Goal: Information Seeking & Learning: Learn about a topic

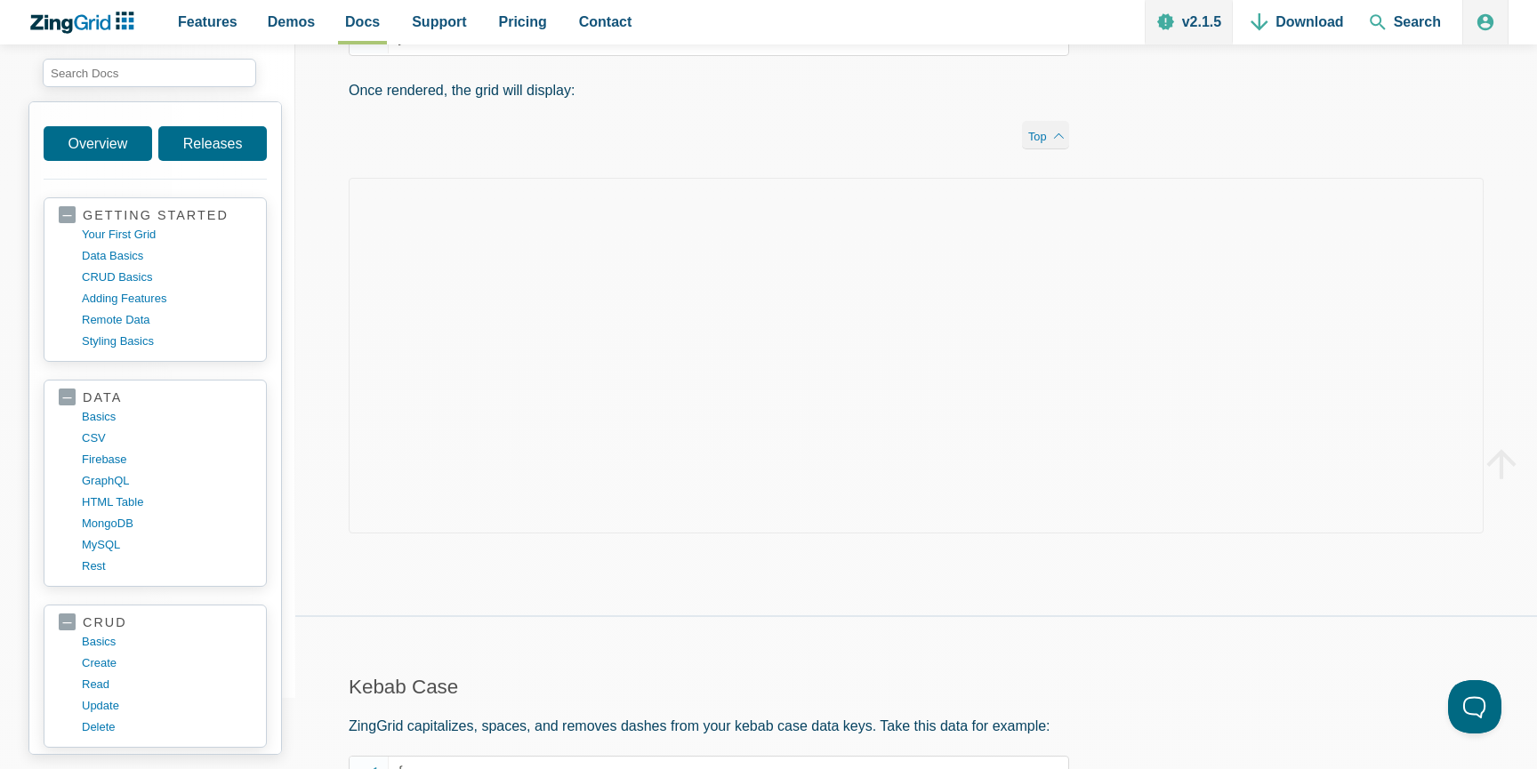
scroll to position [590, 0]
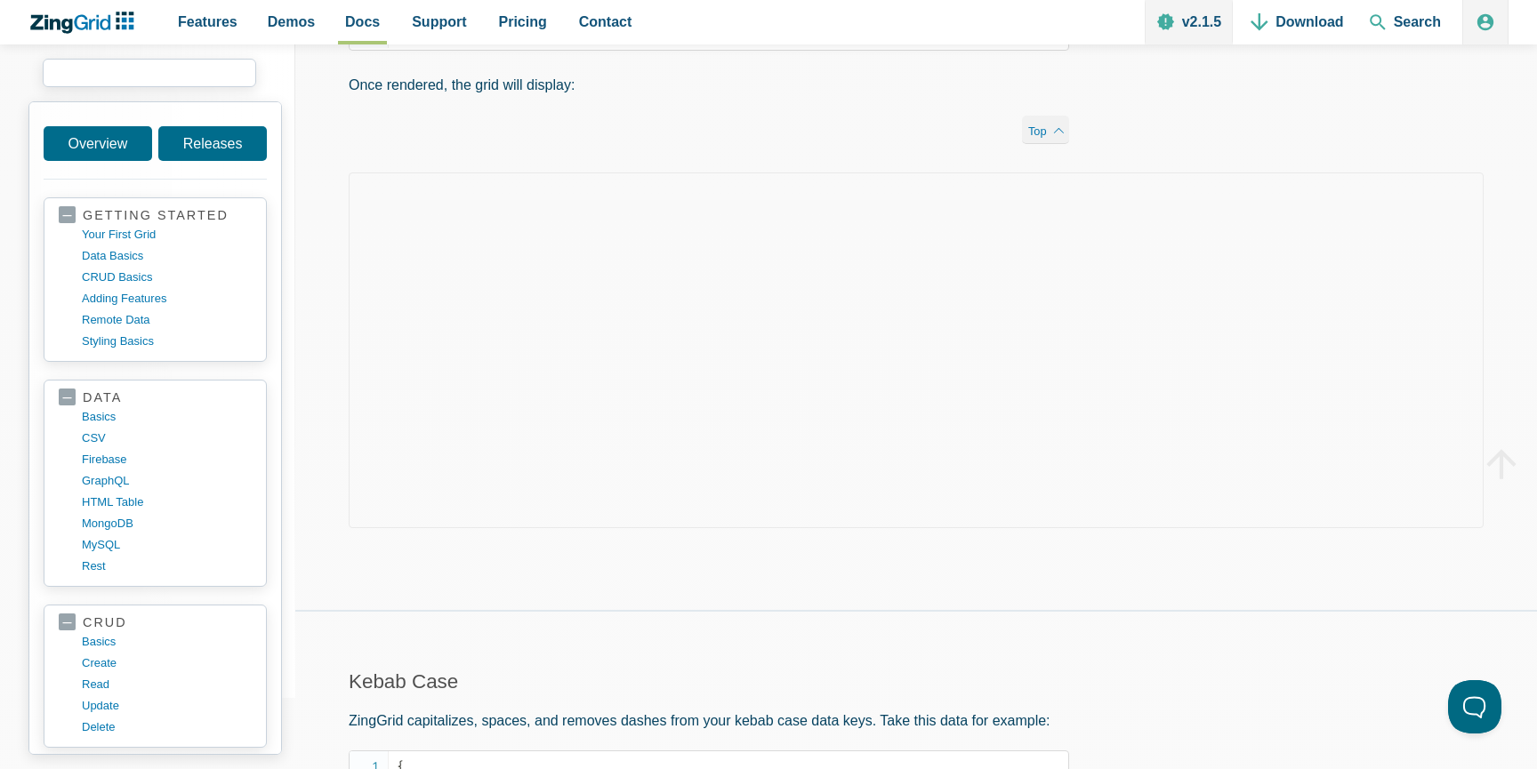
click at [181, 75] on input "search input" at bounding box center [149, 73] width 213 height 28
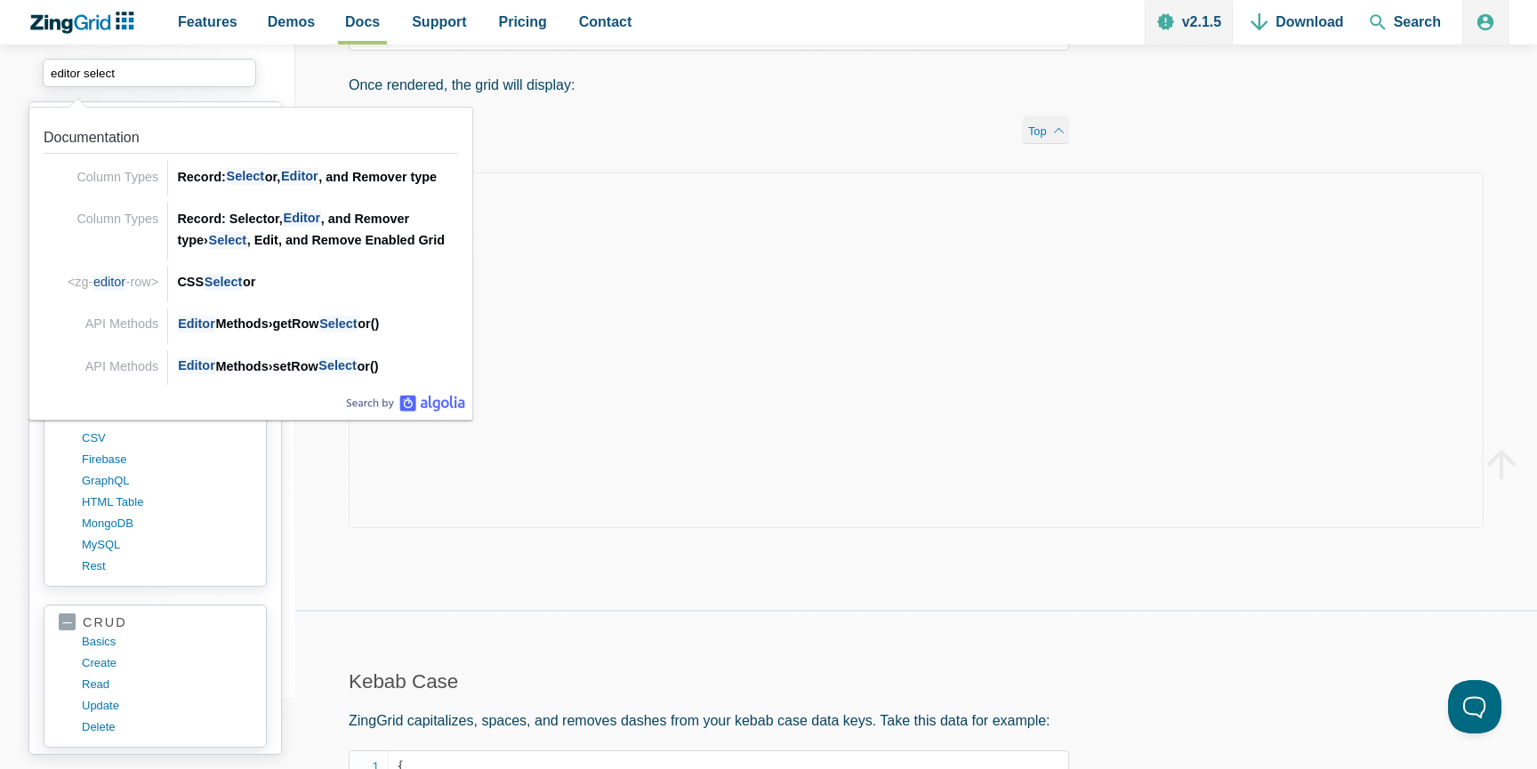
drag, startPoint x: 123, startPoint y: 75, endPoint x: 6, endPoint y: 74, distance: 116.5
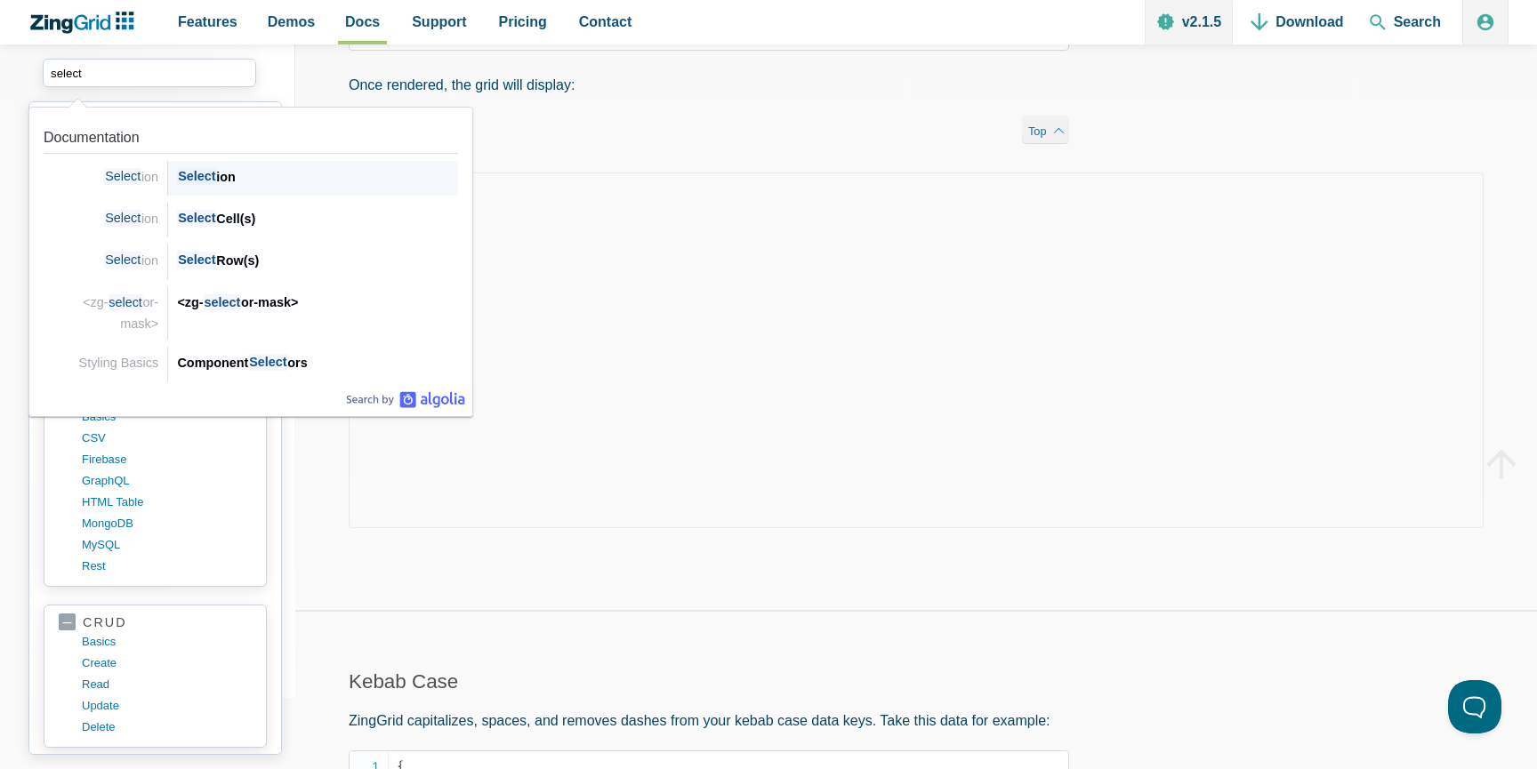
click at [308, 183] on div "Select ion" at bounding box center [317, 176] width 281 height 21
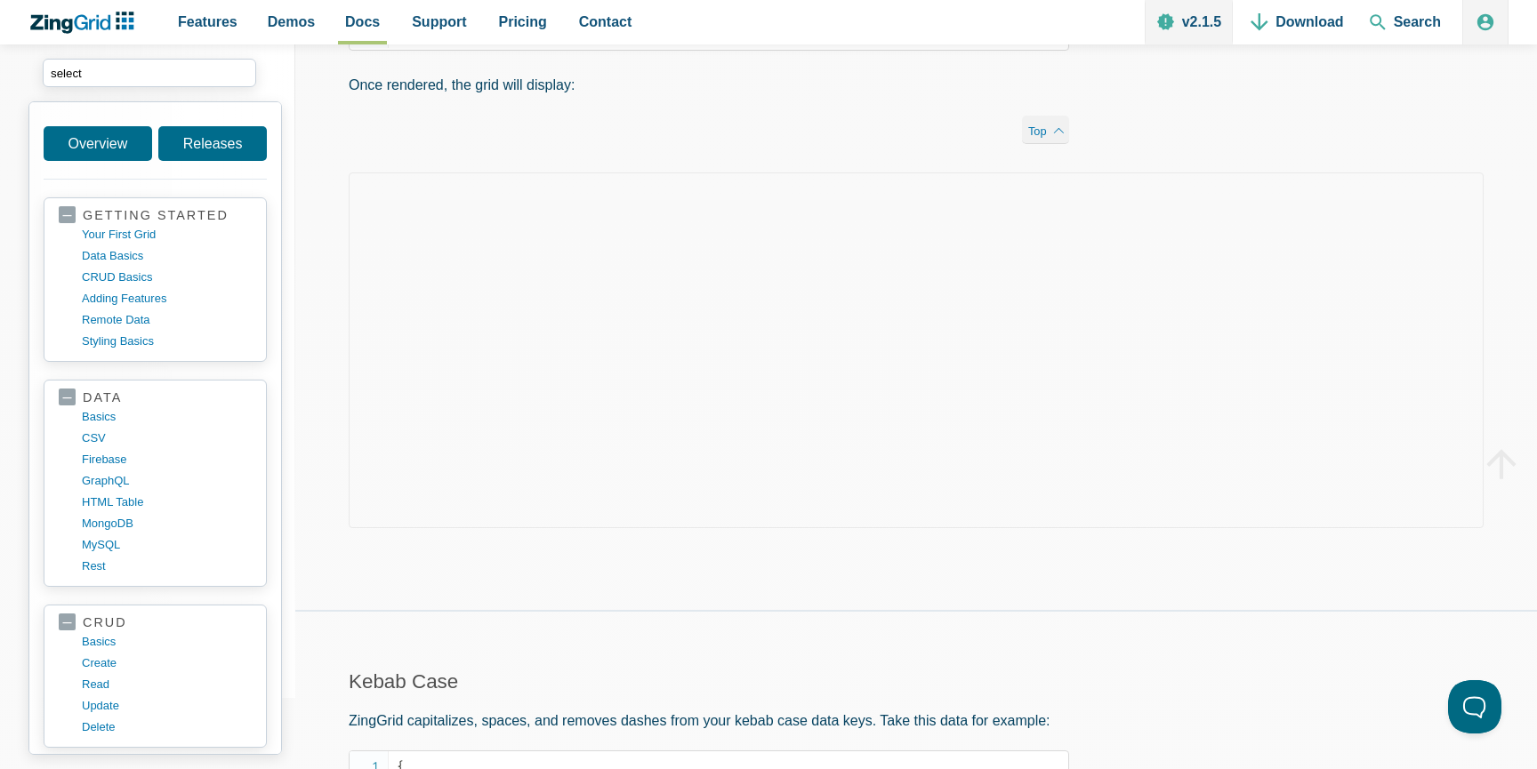
type input "select"
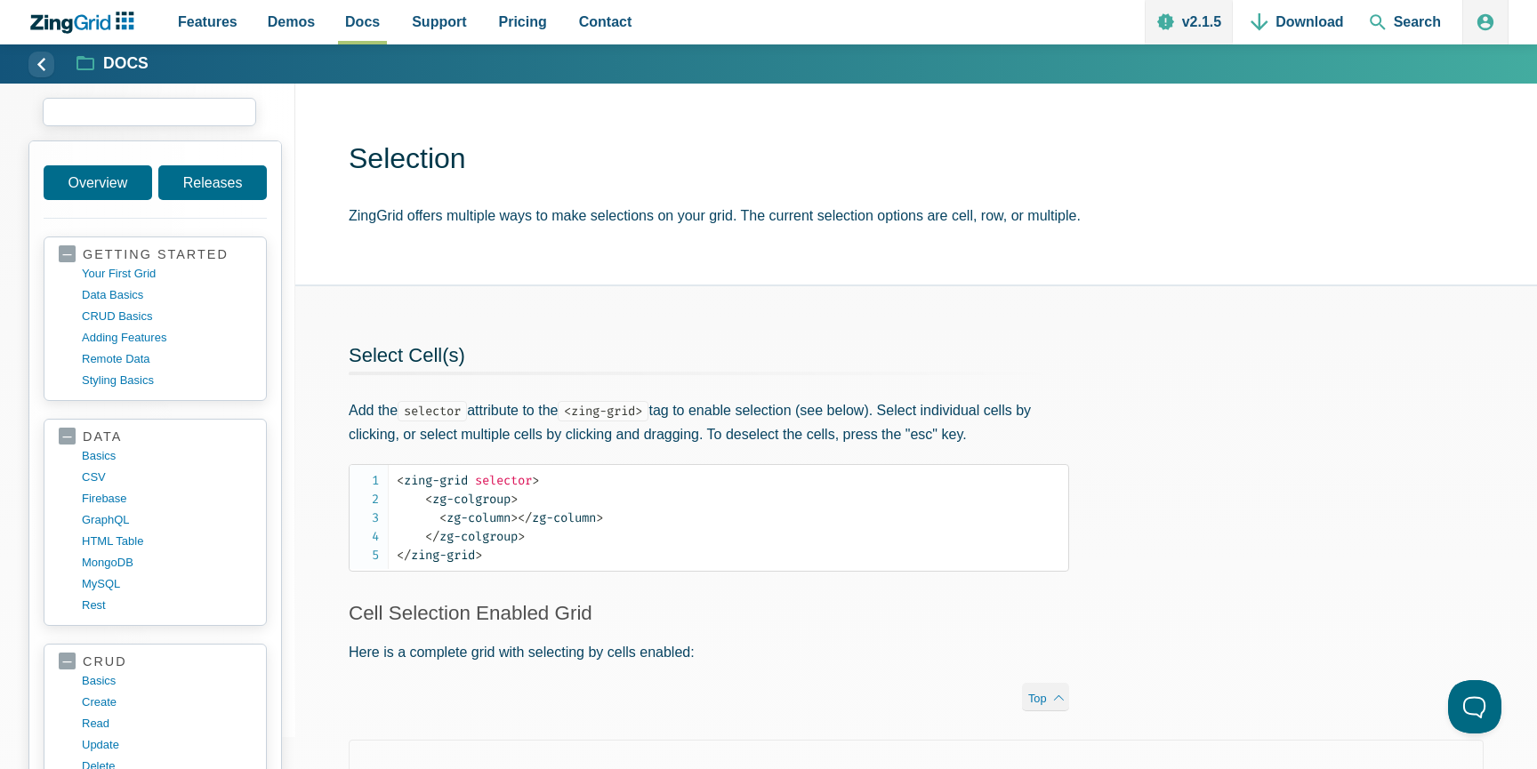
click at [178, 115] on input "search input" at bounding box center [149, 112] width 213 height 28
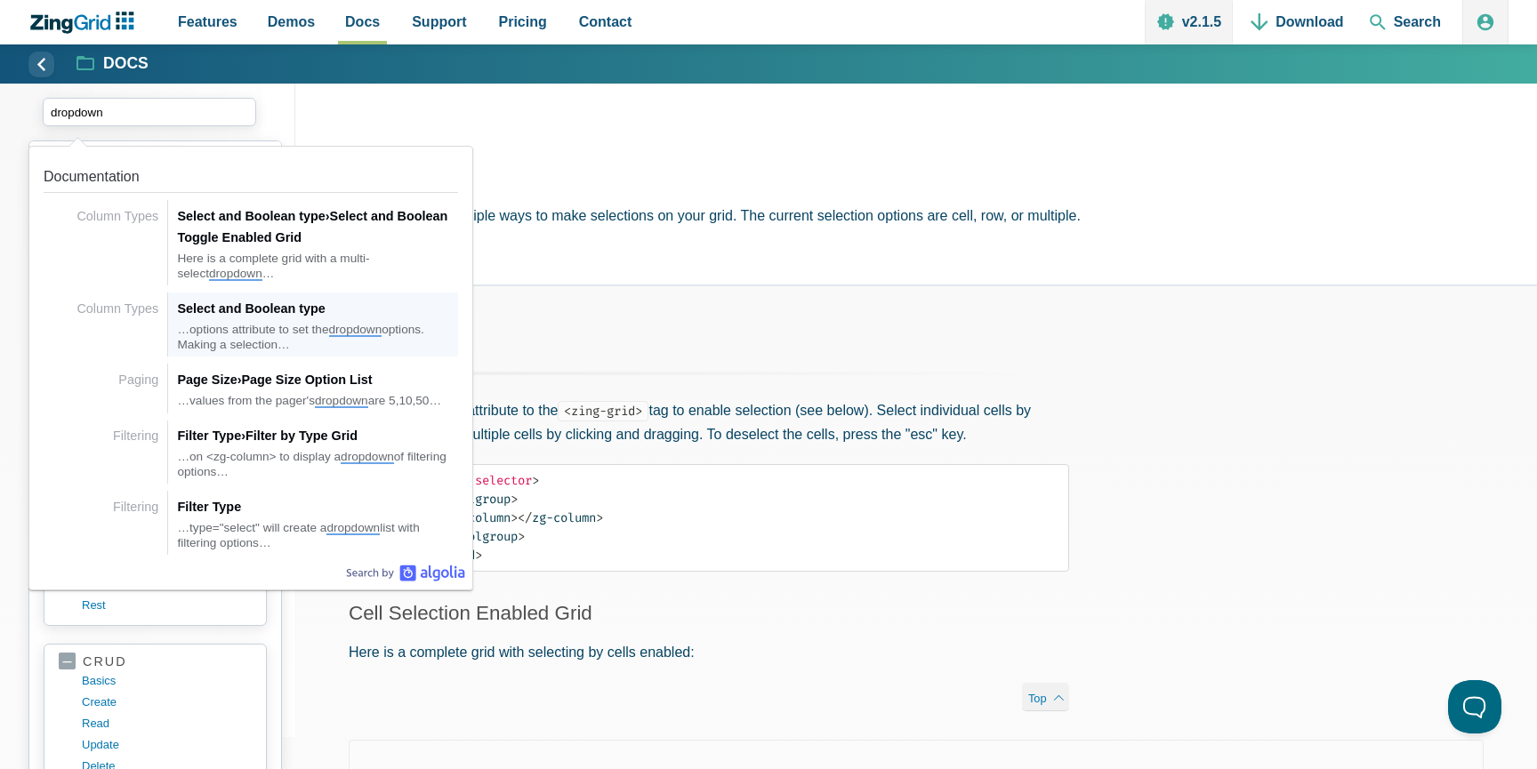
click at [312, 308] on div "Select and Boolean type" at bounding box center [317, 308] width 281 height 21
type input "dropdown"
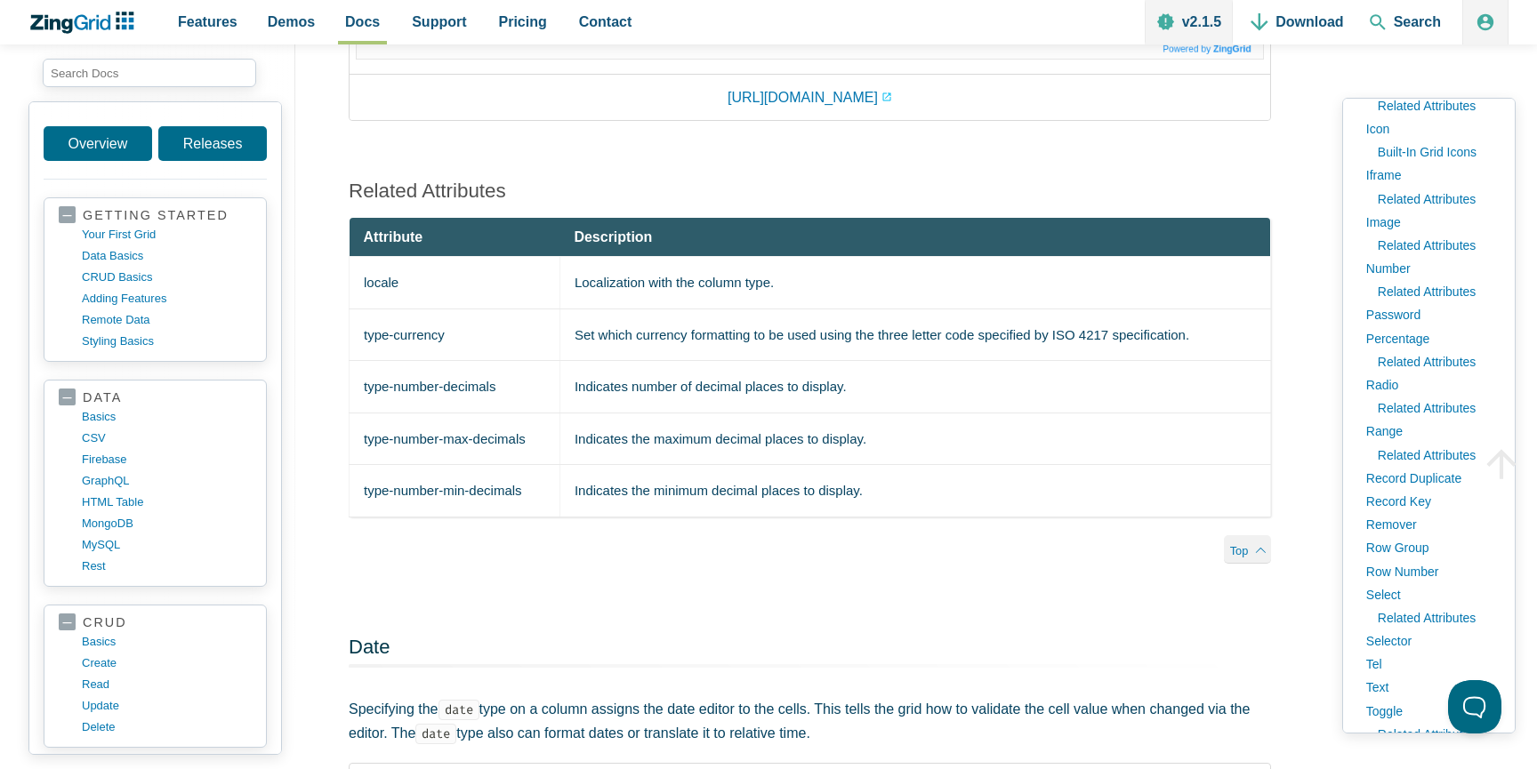
scroll to position [555, 0]
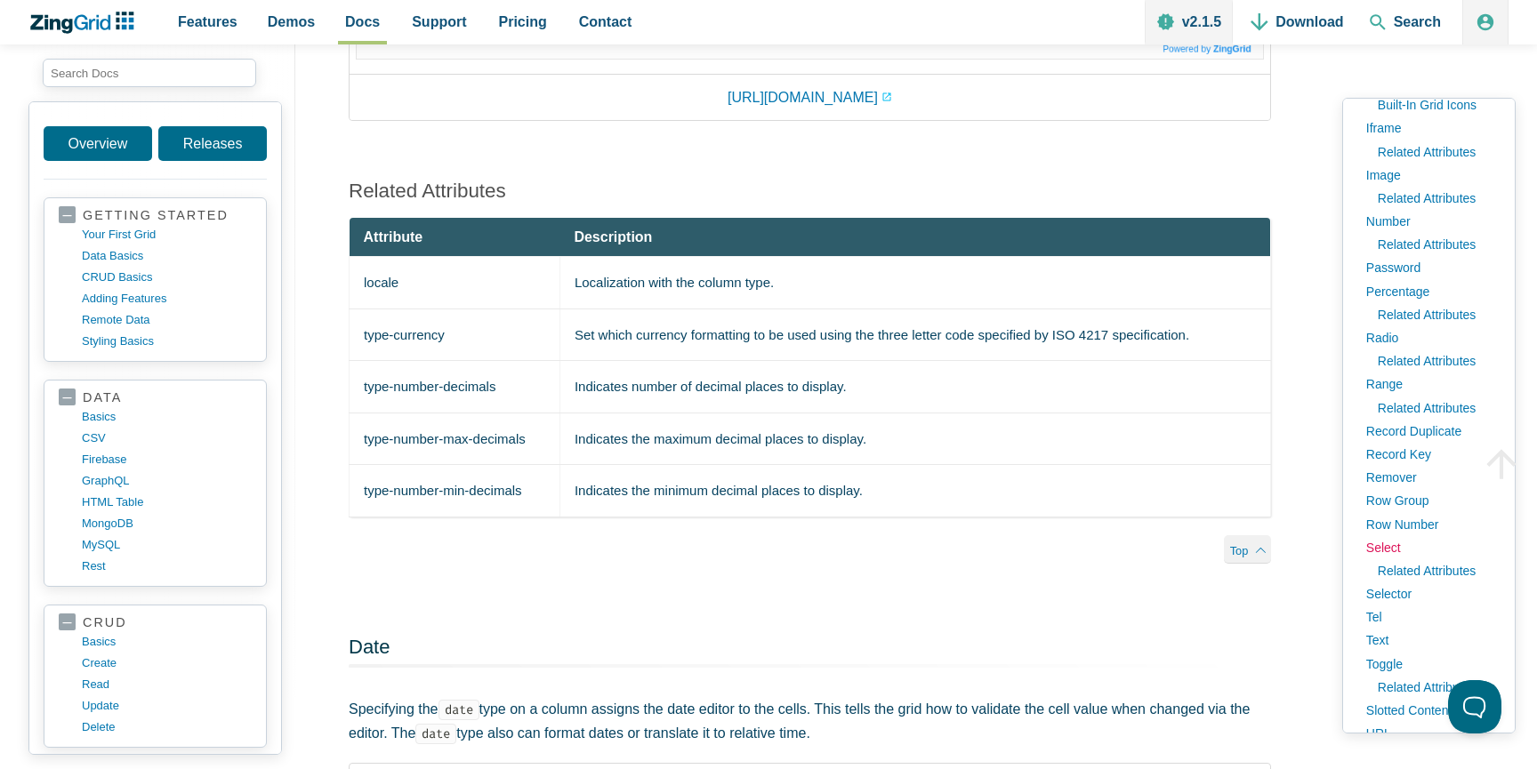
click at [1390, 547] on link "Select" at bounding box center [1428, 547] width 143 height 23
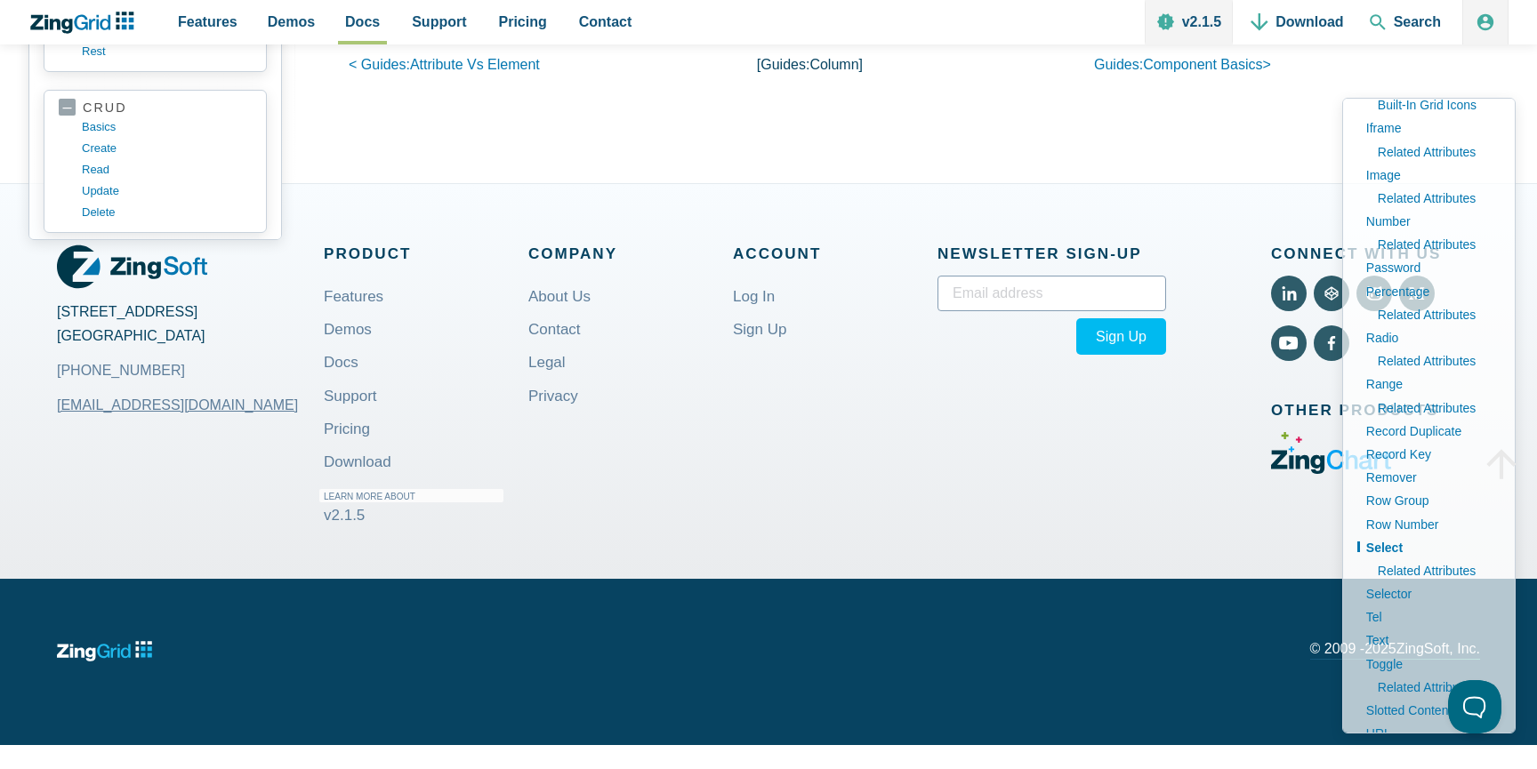
scroll to position [23498, 0]
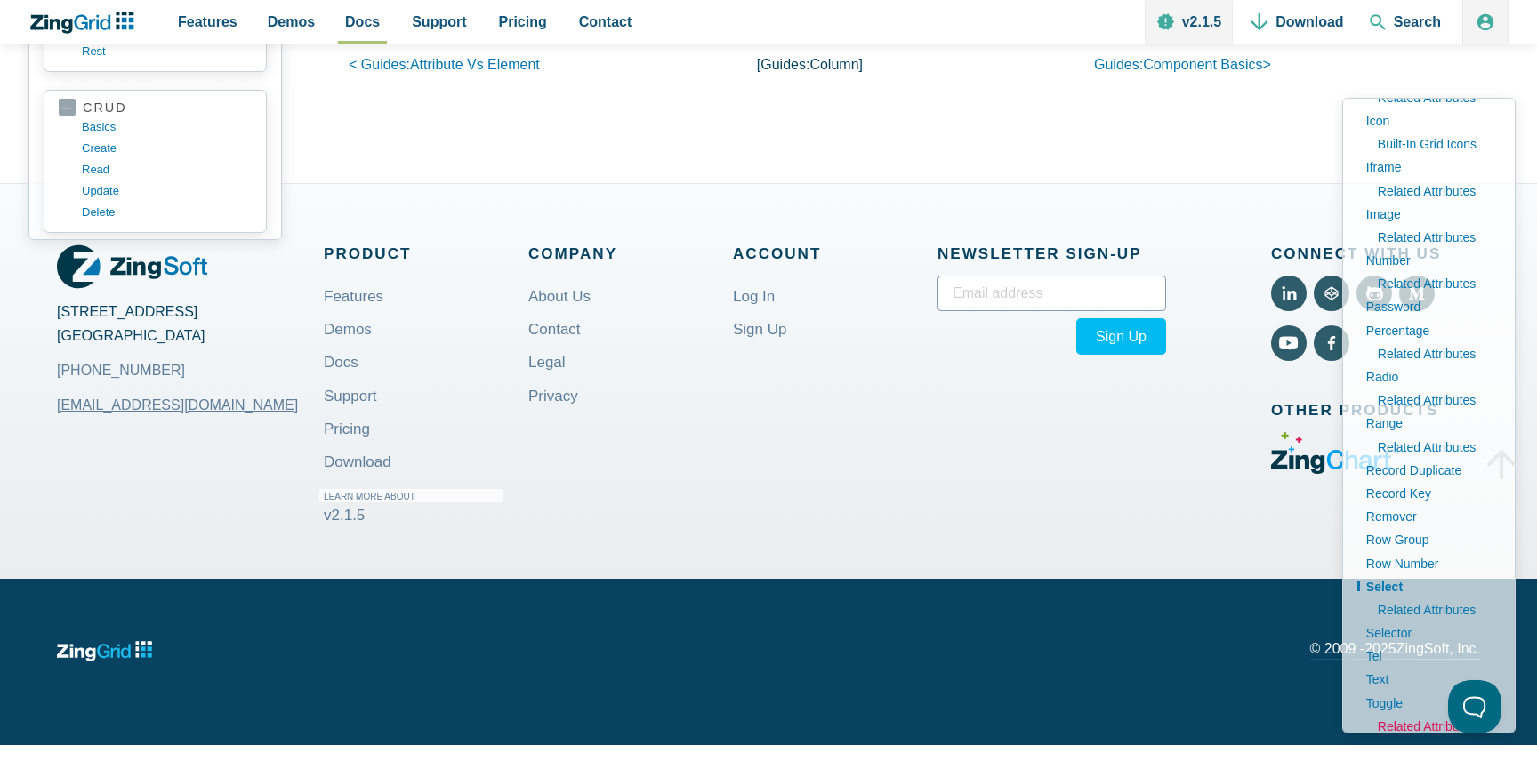
scroll to position [505, 0]
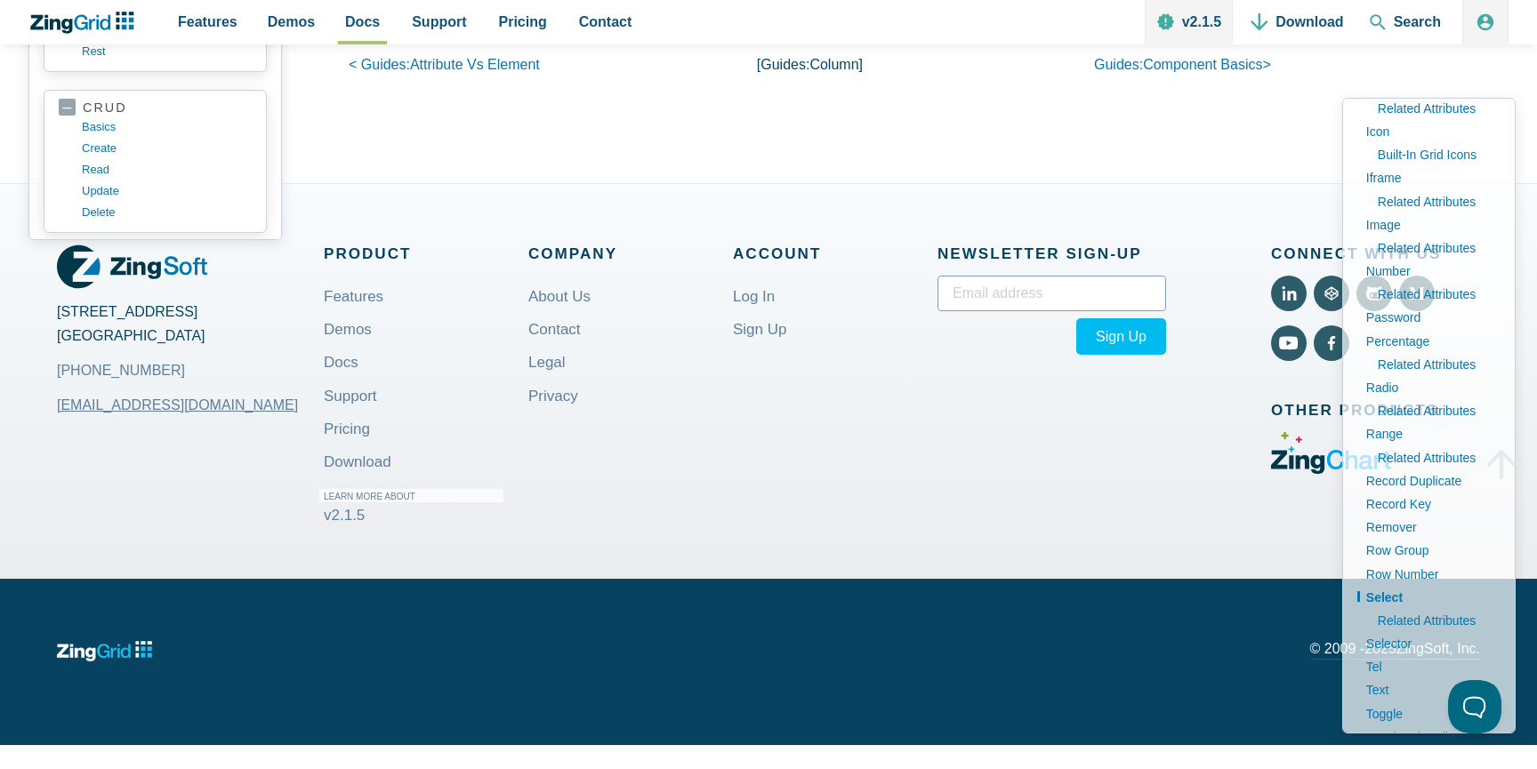
type input "attributes"
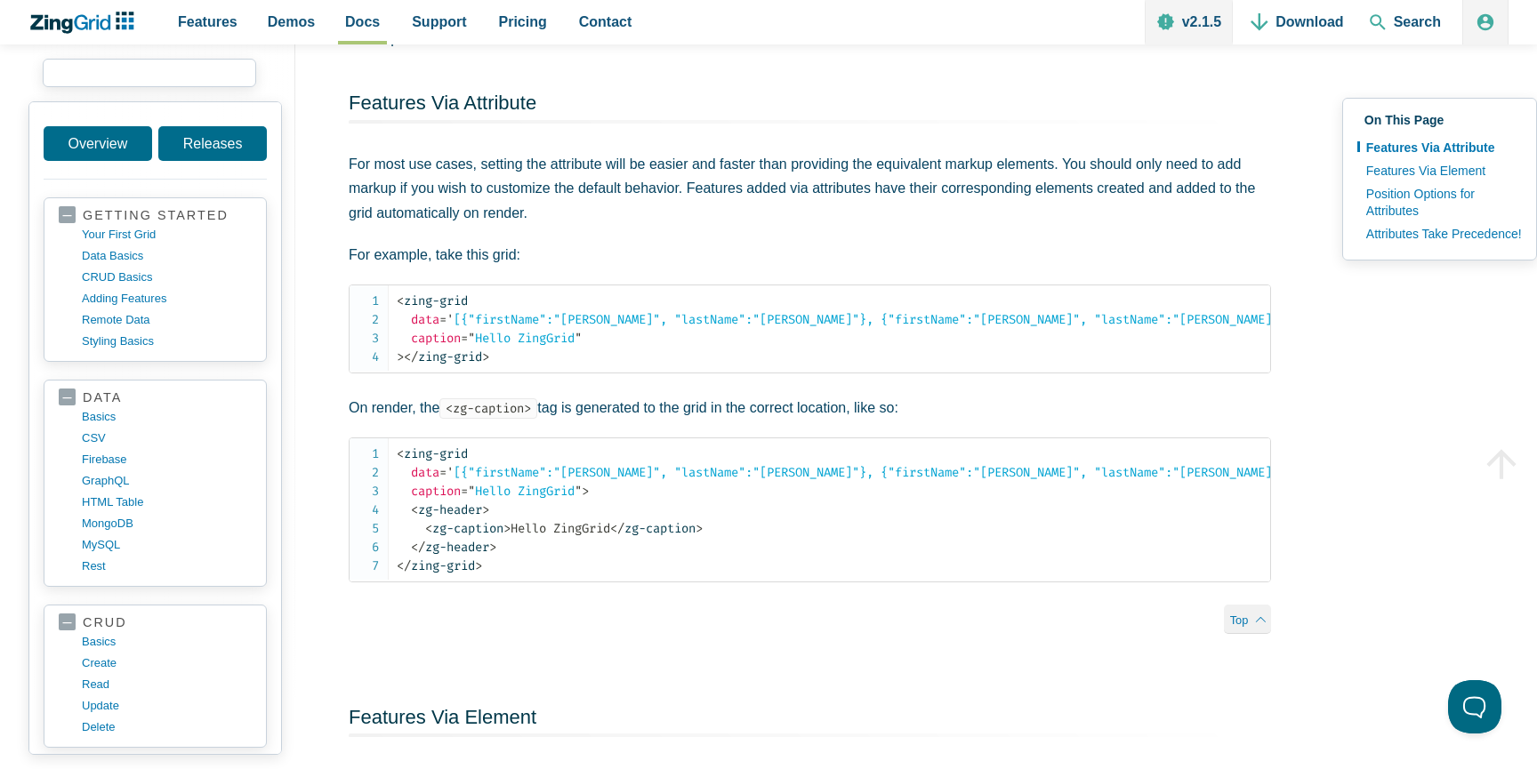
click at [201, 68] on input "search input" at bounding box center [149, 73] width 213 height 28
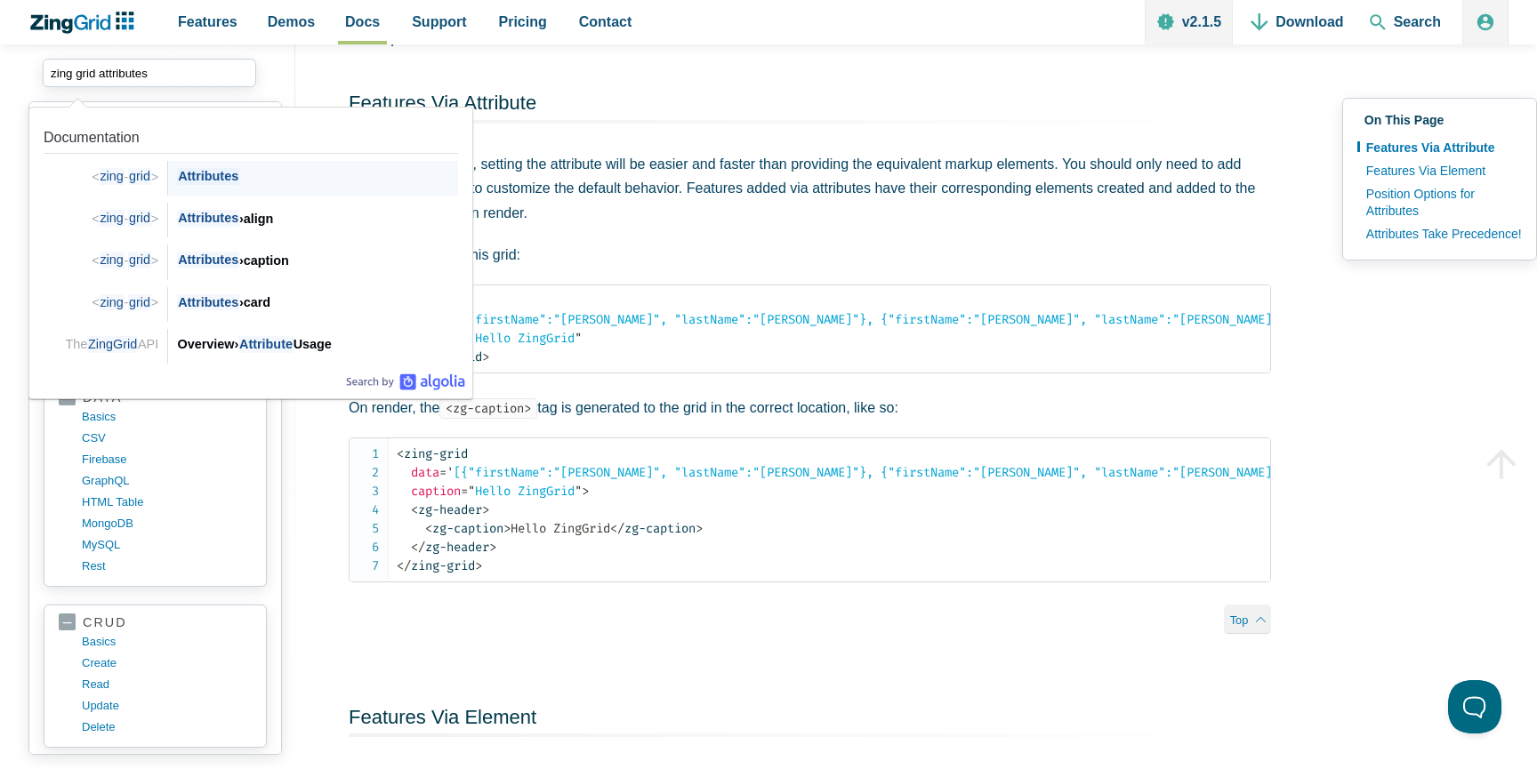
click at [226, 173] on span "Attributes" at bounding box center [207, 176] width 61 height 17
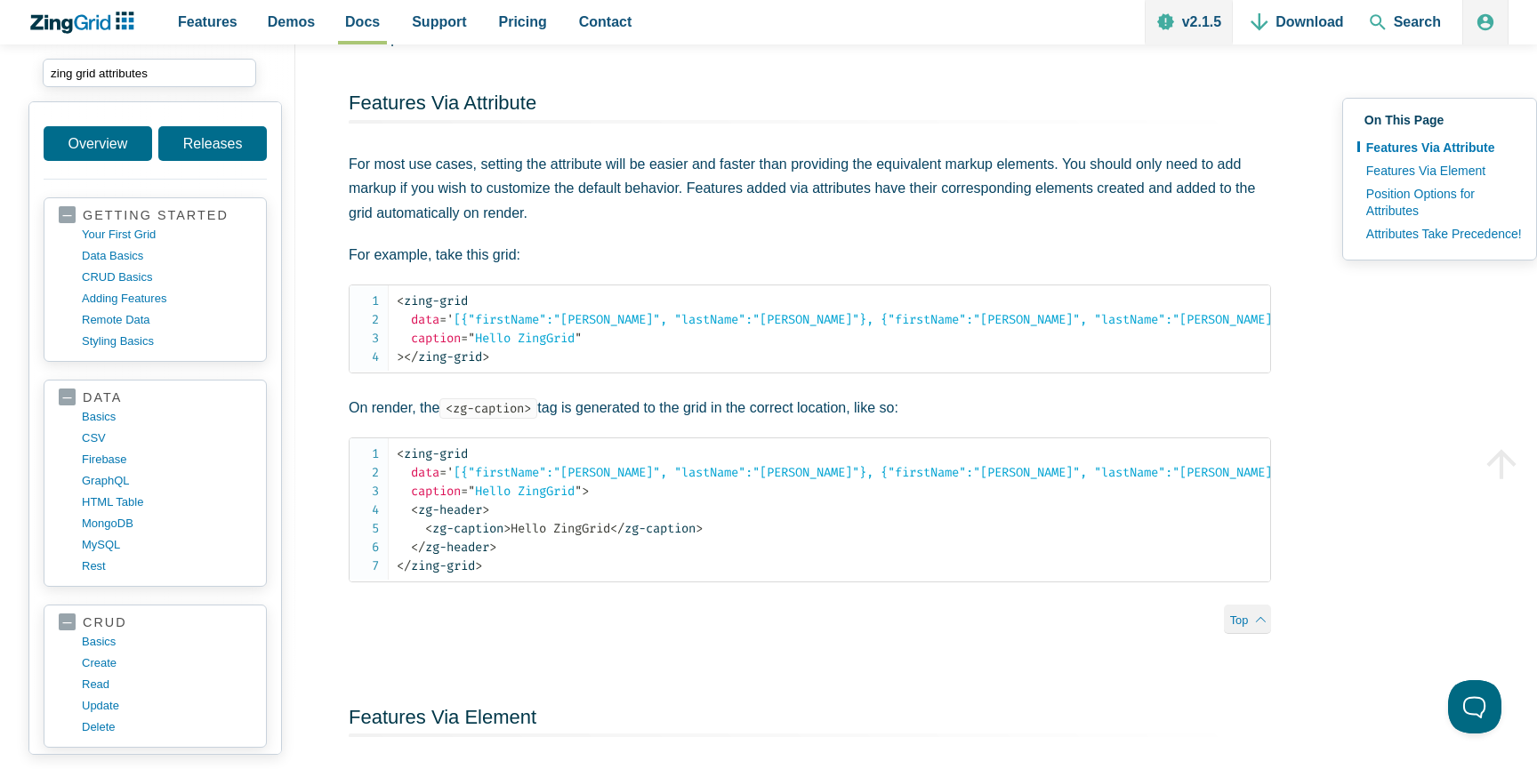
type input "zing grid attributes"
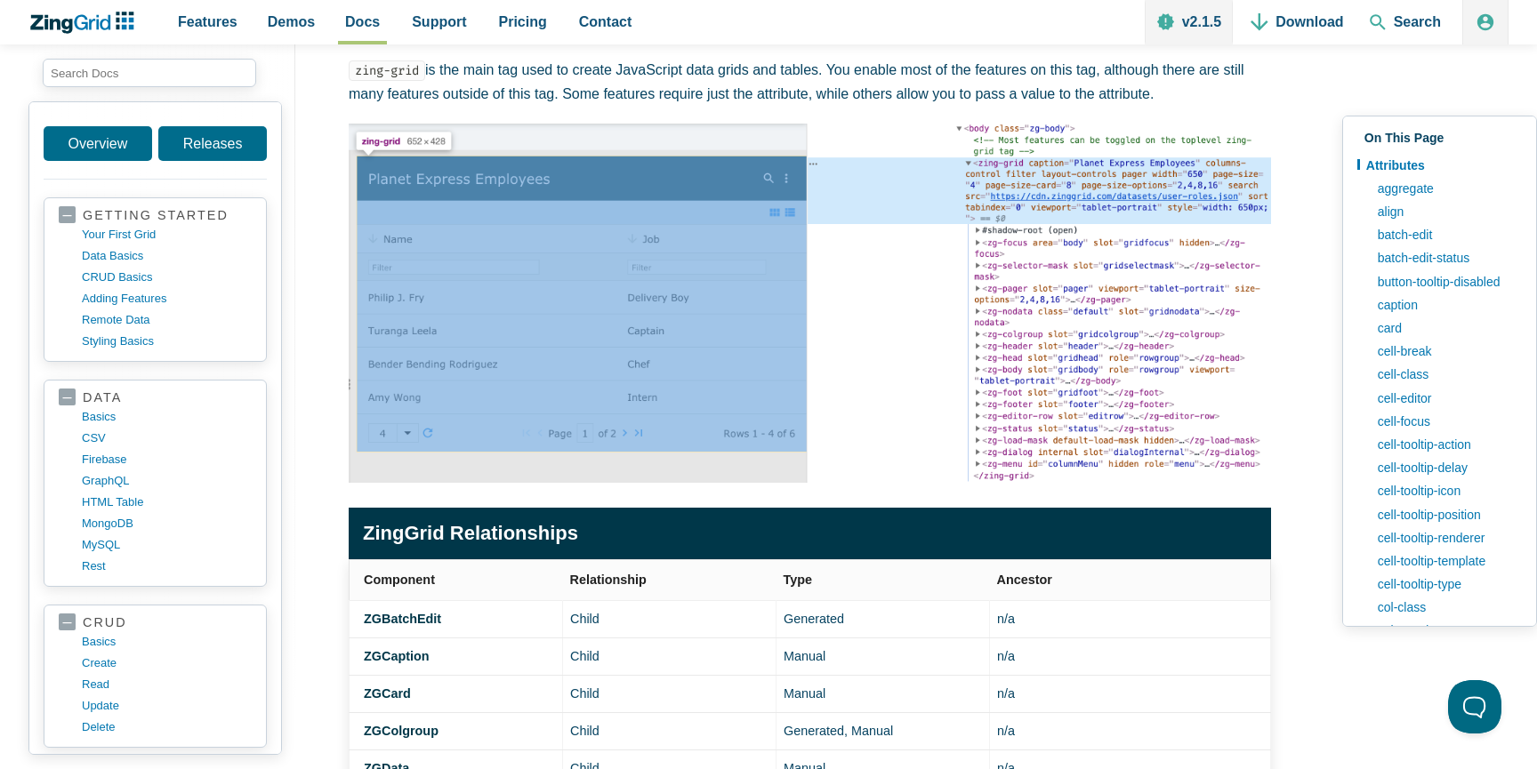
scroll to position [283, 0]
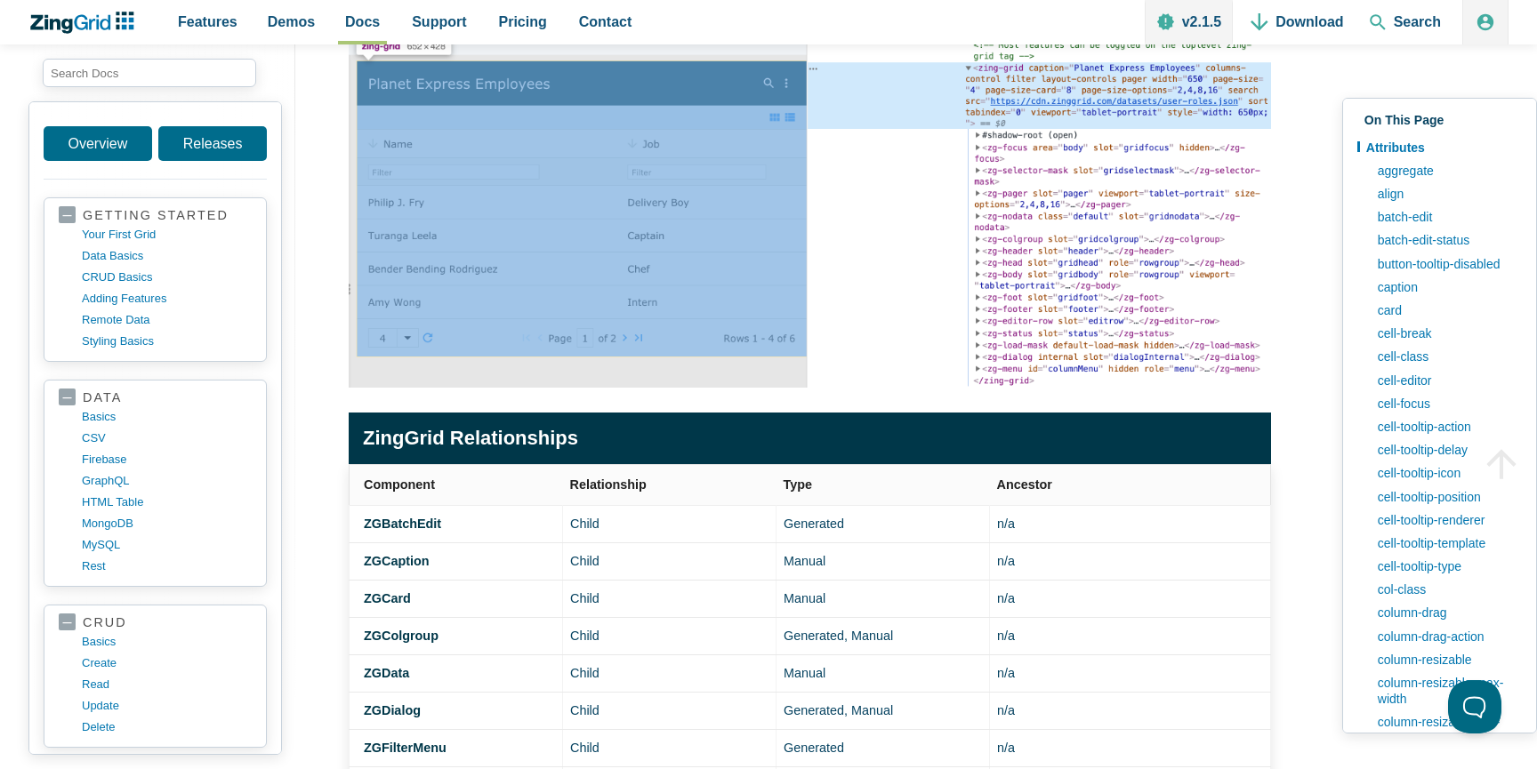
click at [831, 191] on img "App Content" at bounding box center [810, 207] width 922 height 359
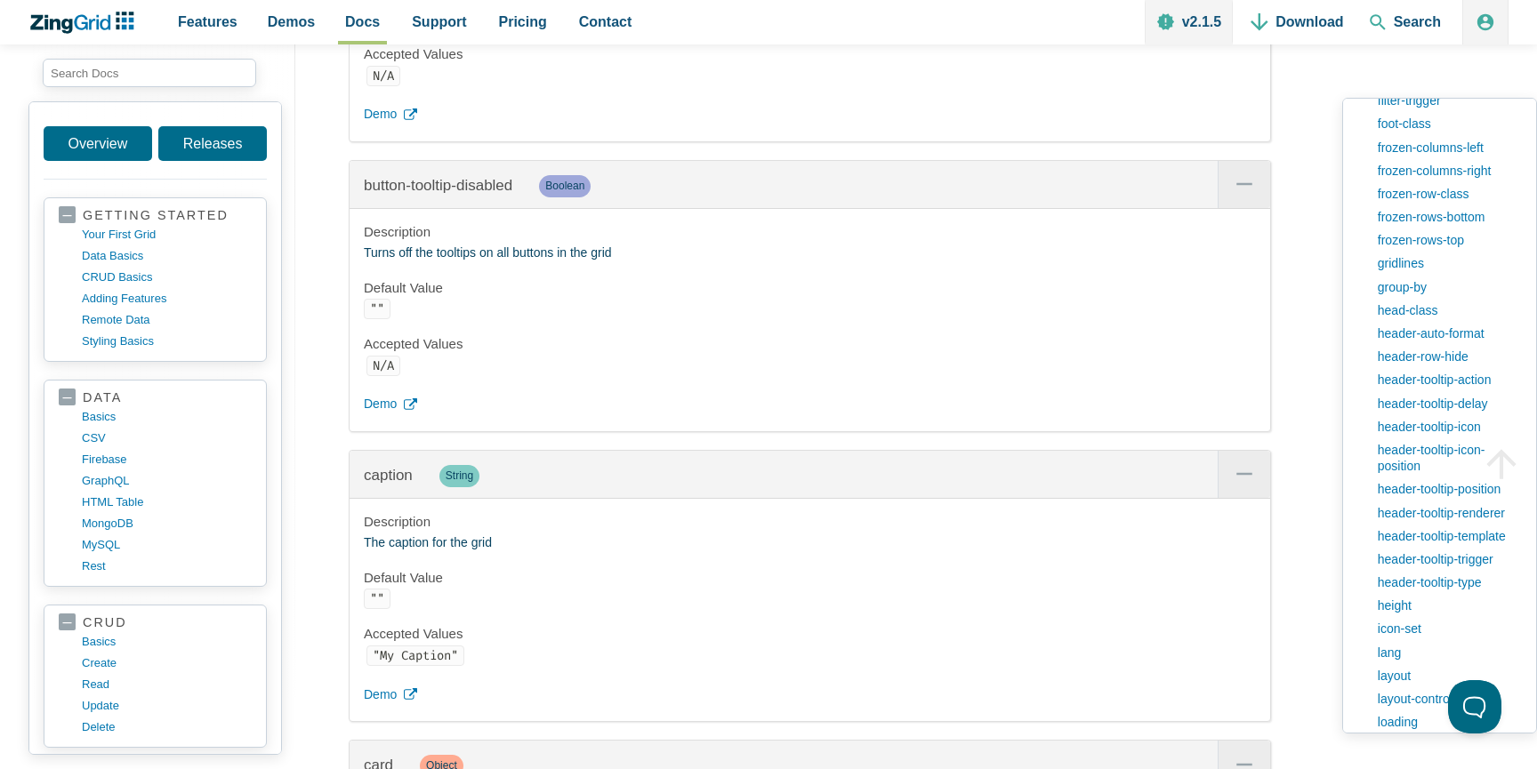
scroll to position [1290, 0]
click at [1419, 308] on link "head-class" at bounding box center [1445, 304] width 153 height 23
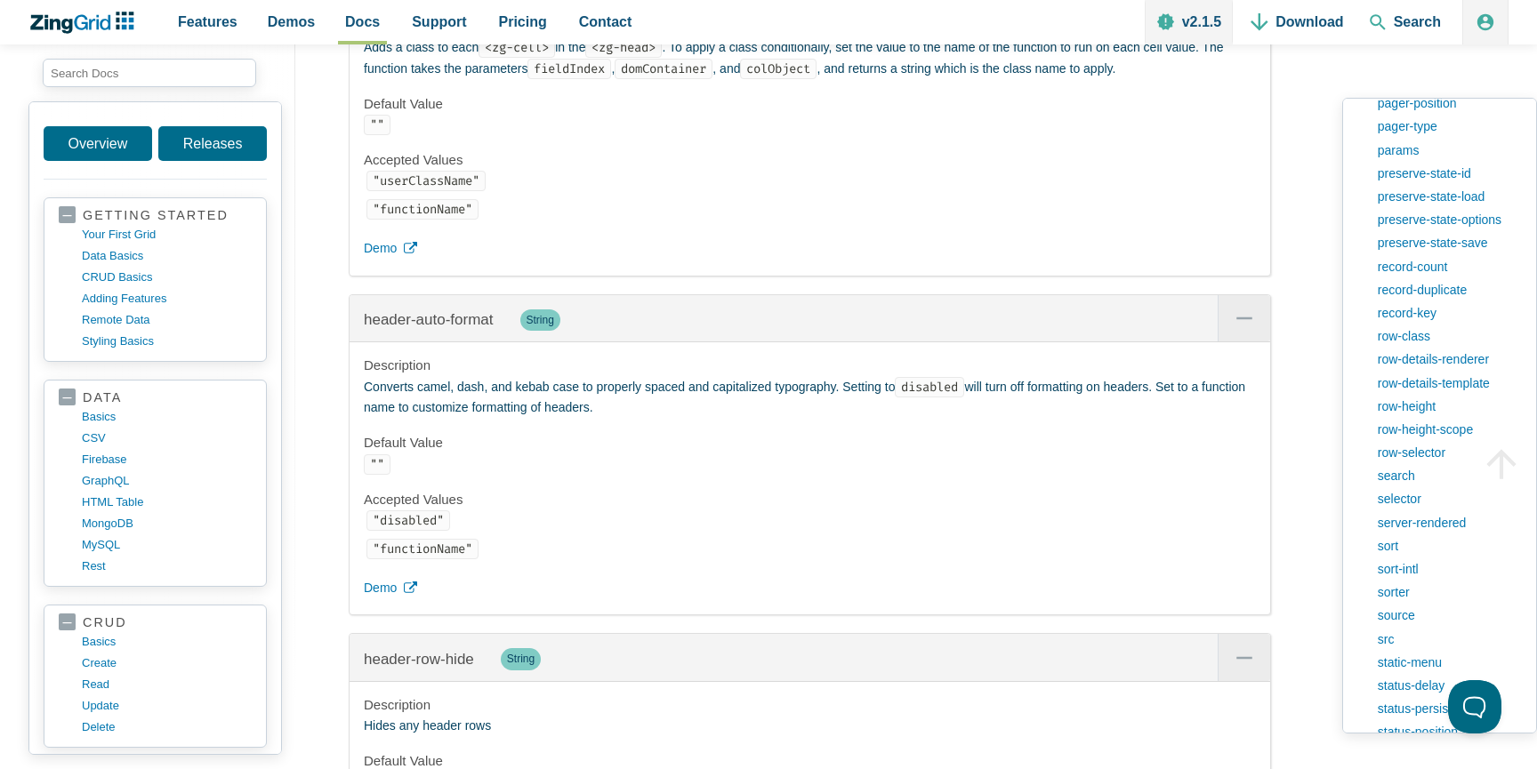
scroll to position [2165, 0]
click at [172, 68] on input "search input" at bounding box center [149, 73] width 213 height 28
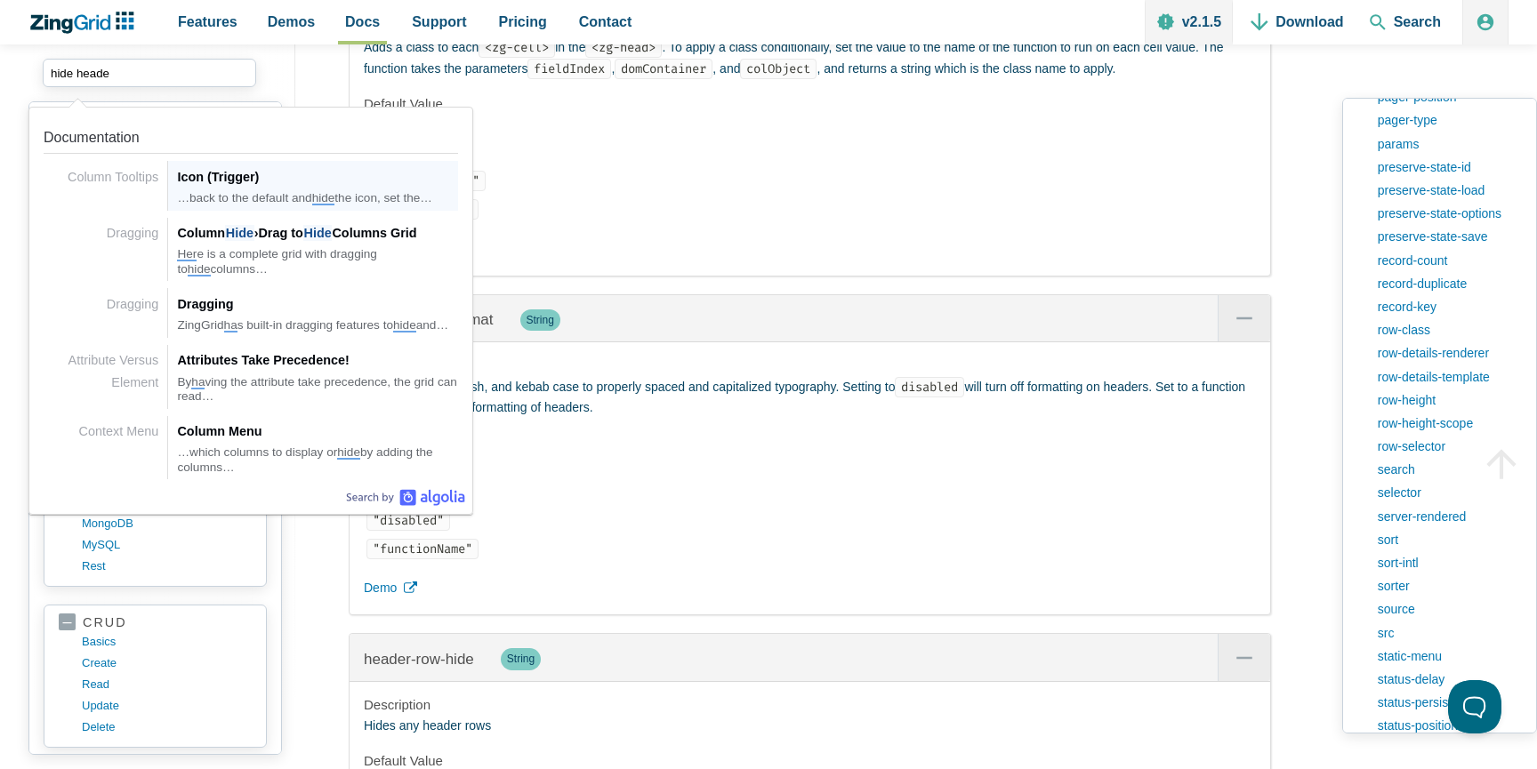
type input "hide header"
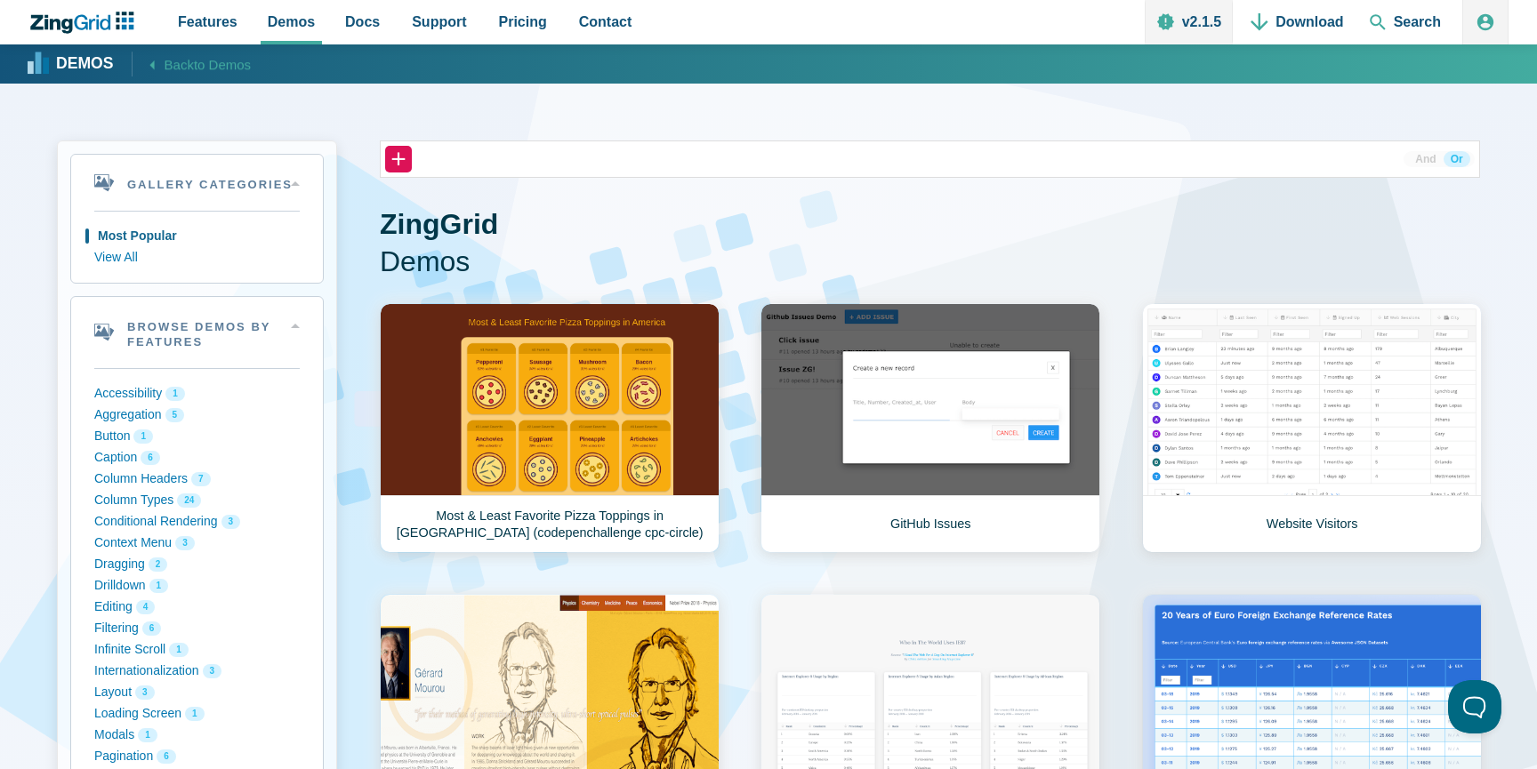
click at [1204, 375] on link "Website Visitors" at bounding box center [1312, 428] width 340 height 250
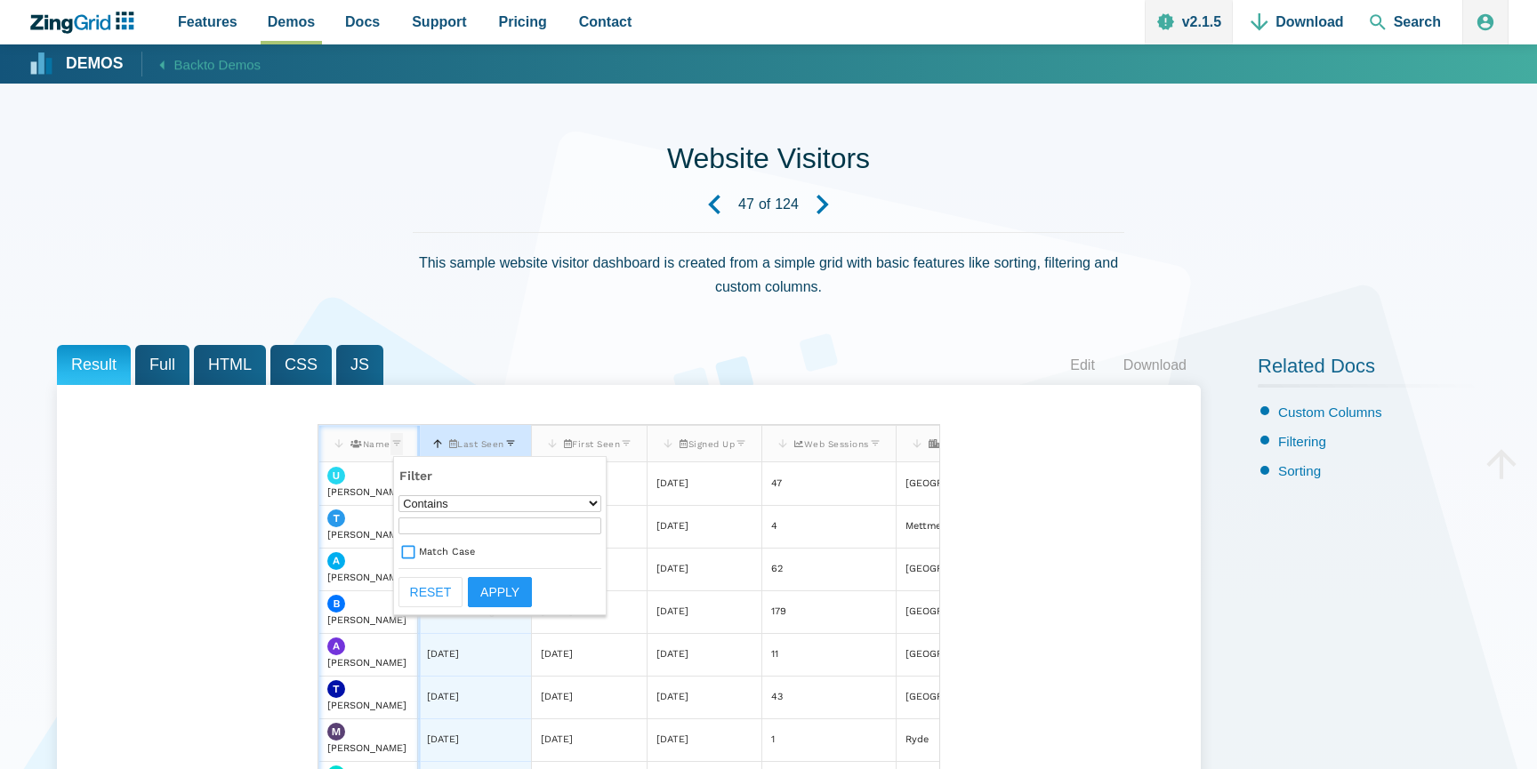
scroll to position [242, 0]
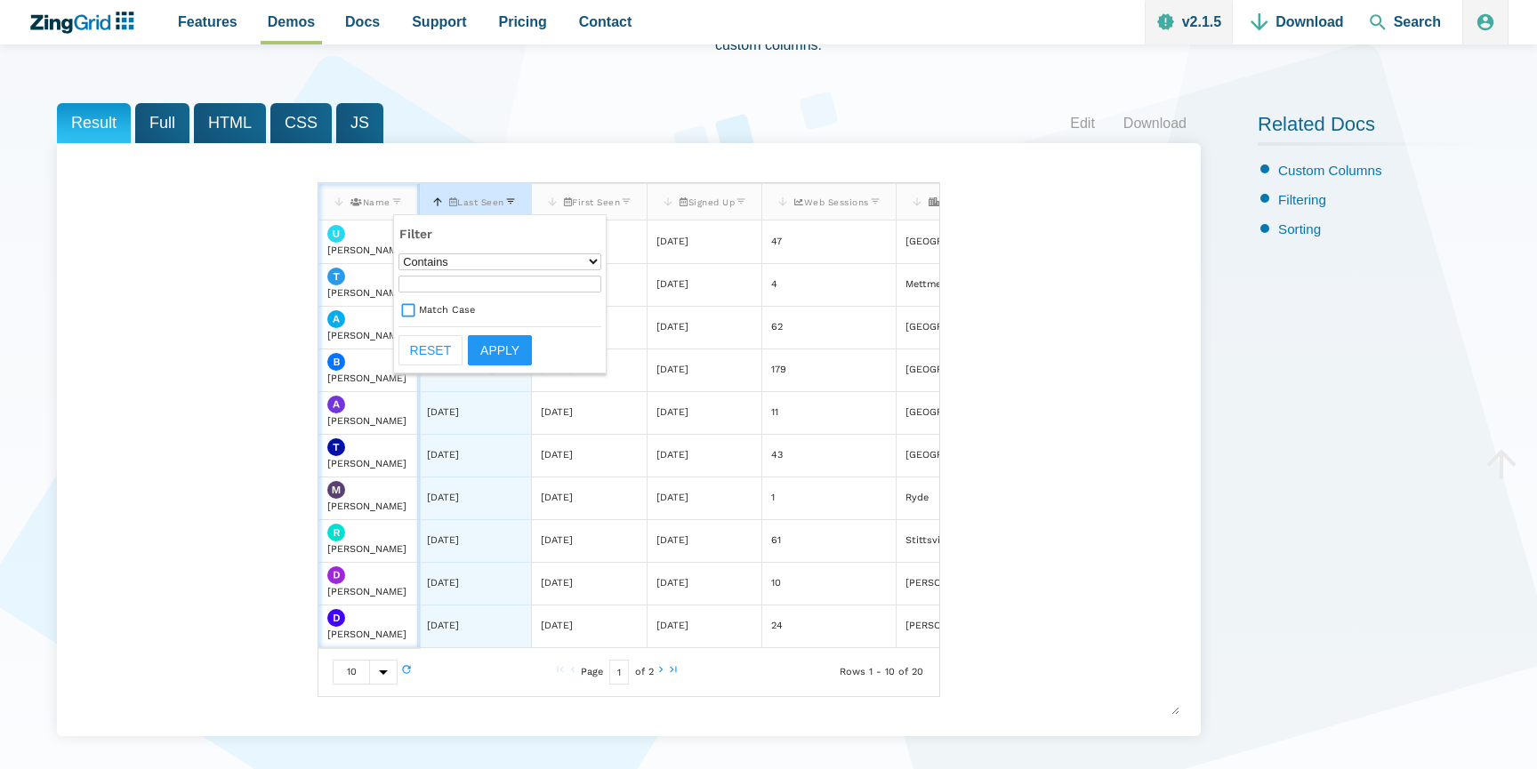
click at [225, 257] on div "[[index.user.0.name]] Name Last Seen First Seen Signed Up Web Sessions City Uly…" at bounding box center [628, 440] width 1101 height 551
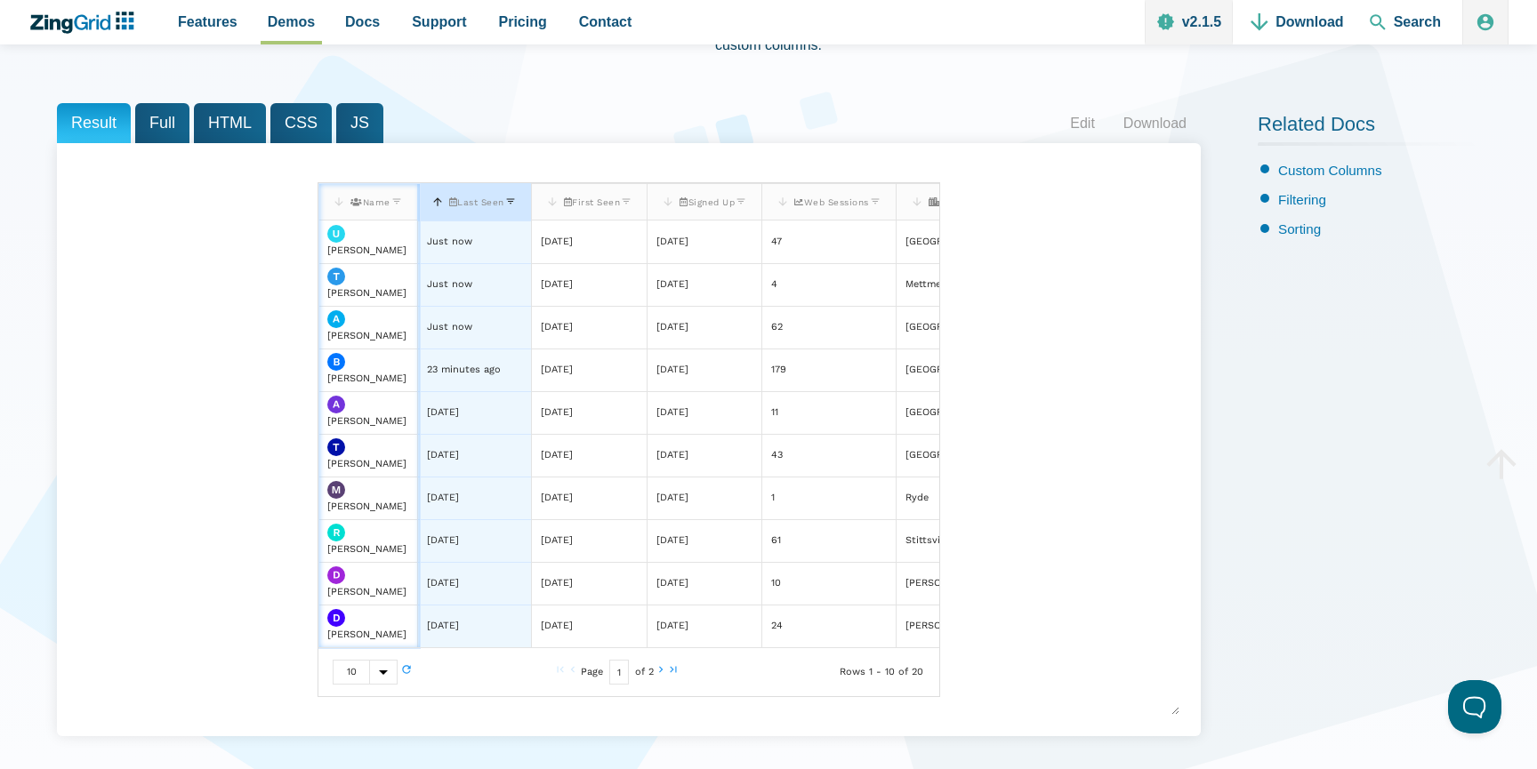
scroll to position [0, 0]
click at [219, 117] on span "HTML" at bounding box center [230, 123] width 72 height 40
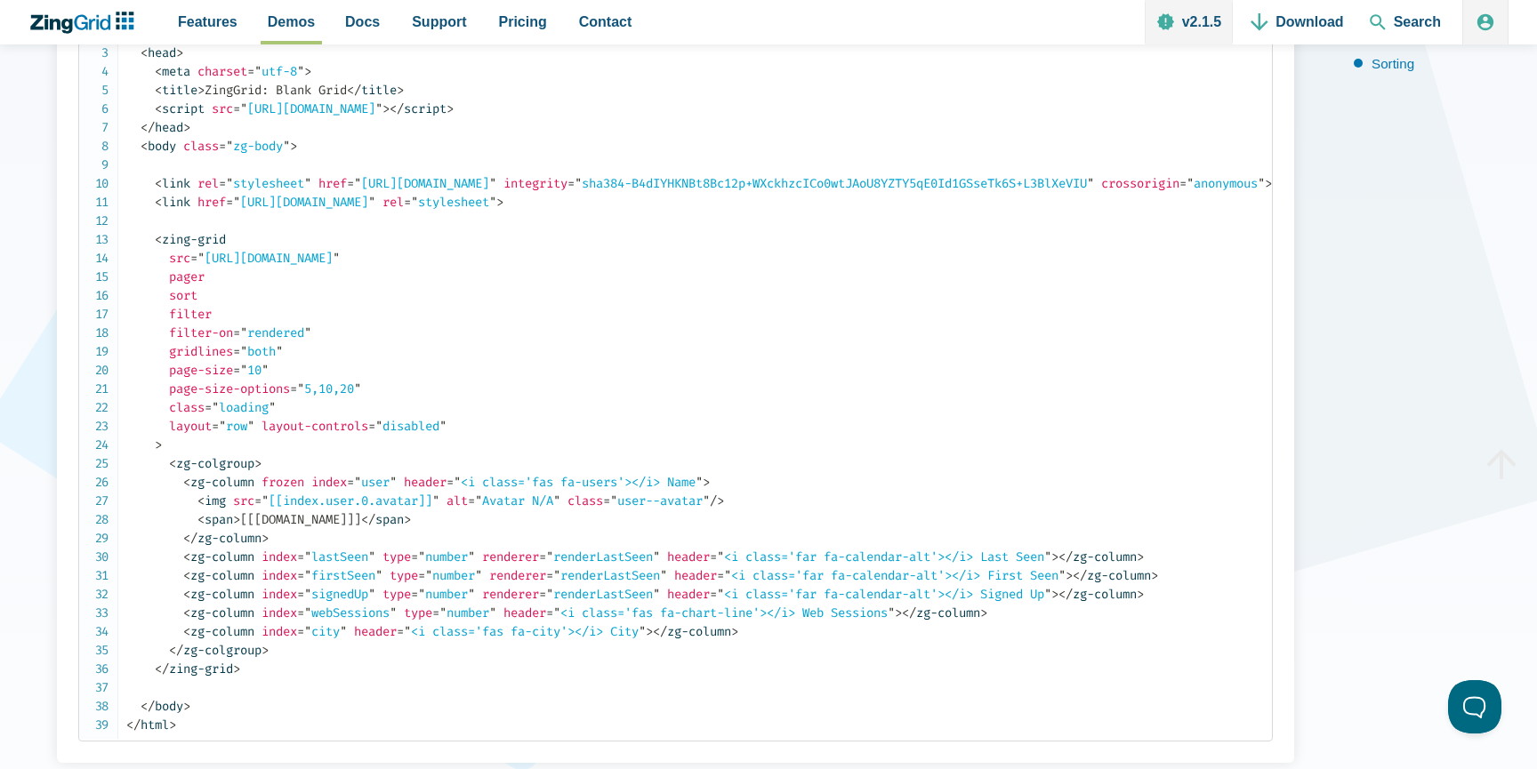
scroll to position [410, 0]
drag, startPoint x: 473, startPoint y: 425, endPoint x: 269, endPoint y: 423, distance: 204.6
click at [269, 423] on code "<!DOCTYPE html> < html class = " zg-html " > < head > < meta charset = " utf-8 …" at bounding box center [699, 368] width 1146 height 728
copy span "layout-controls = " disabled ""
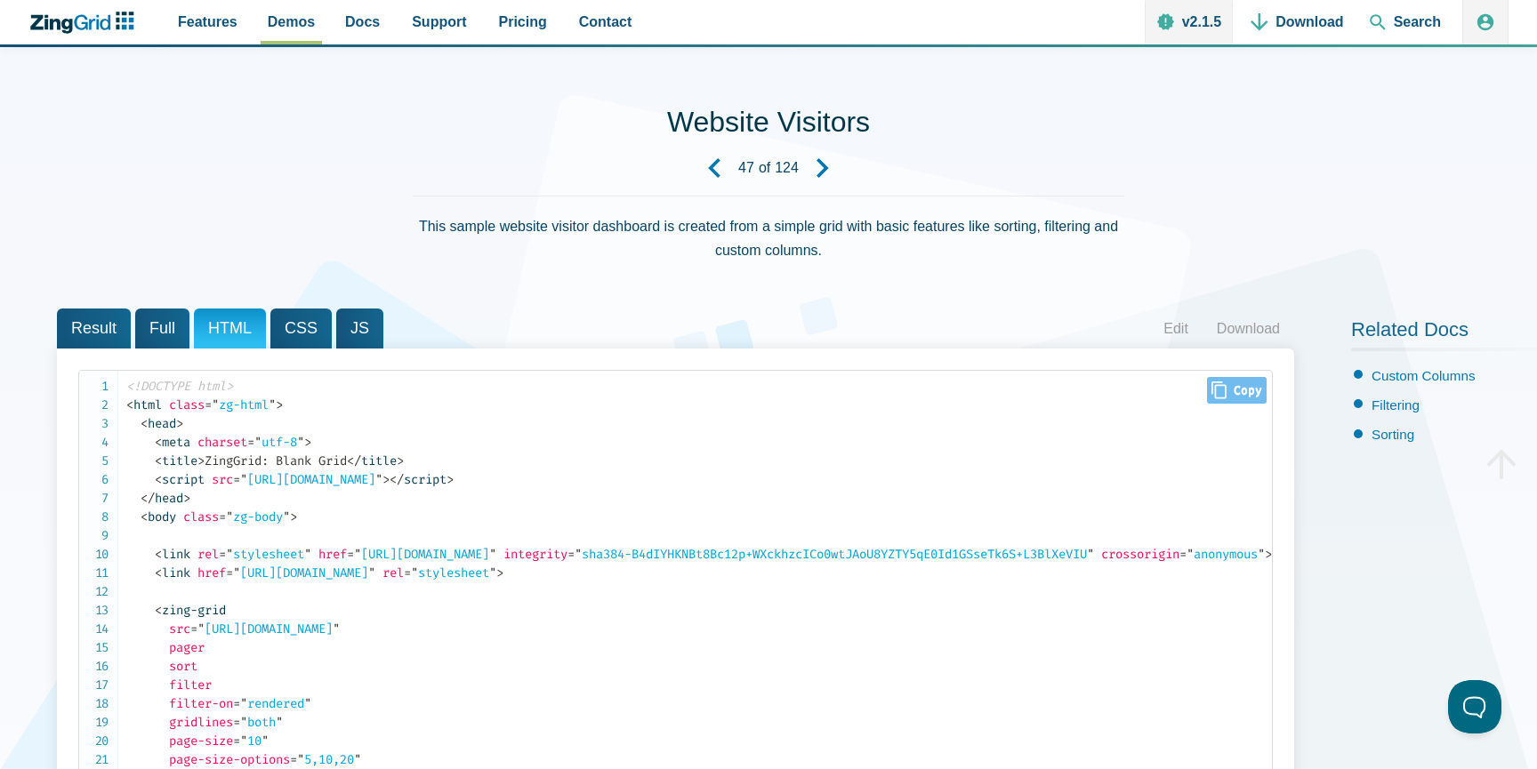
scroll to position [0, 0]
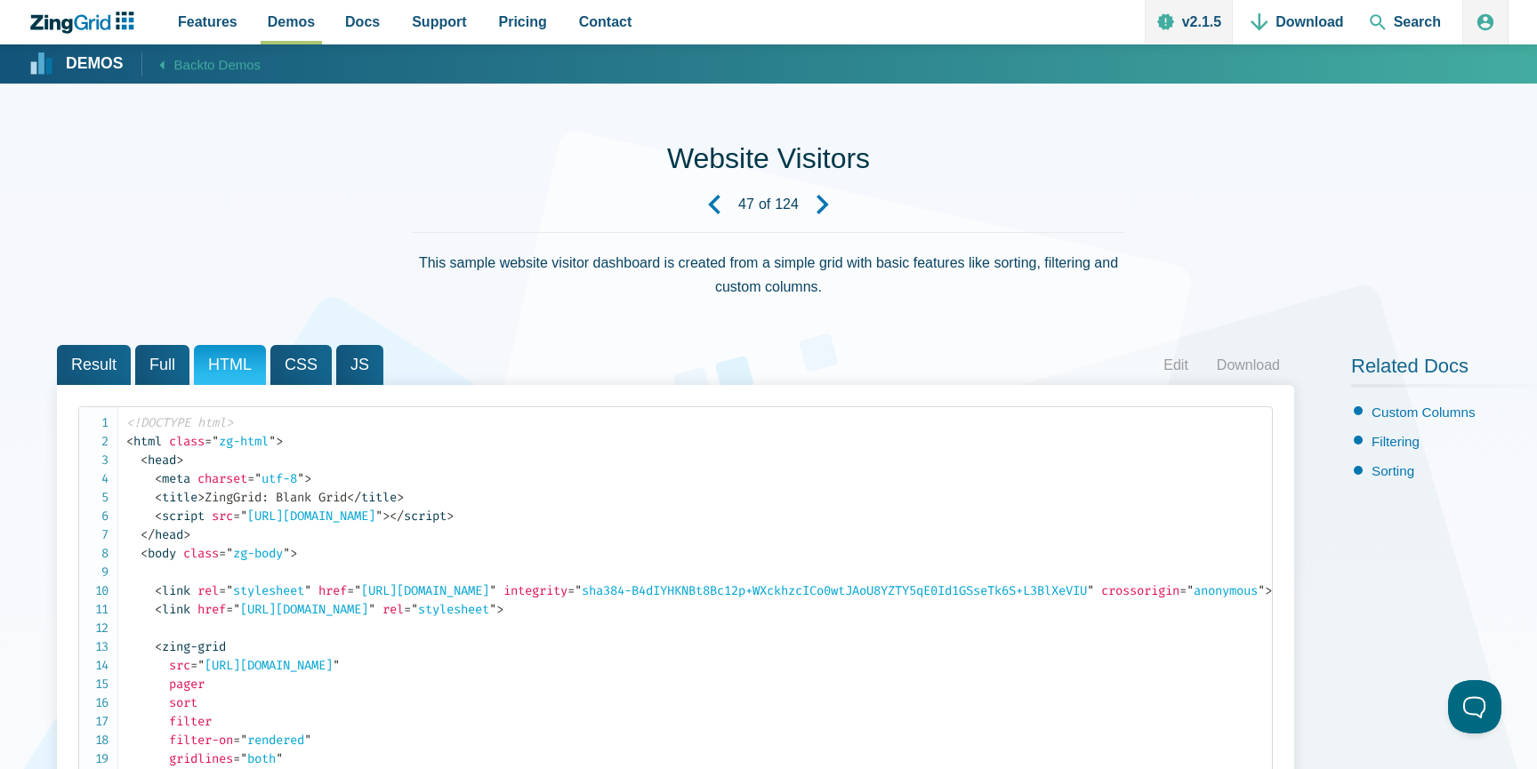
click at [321, 365] on span "CSS" at bounding box center [300, 365] width 61 height 40
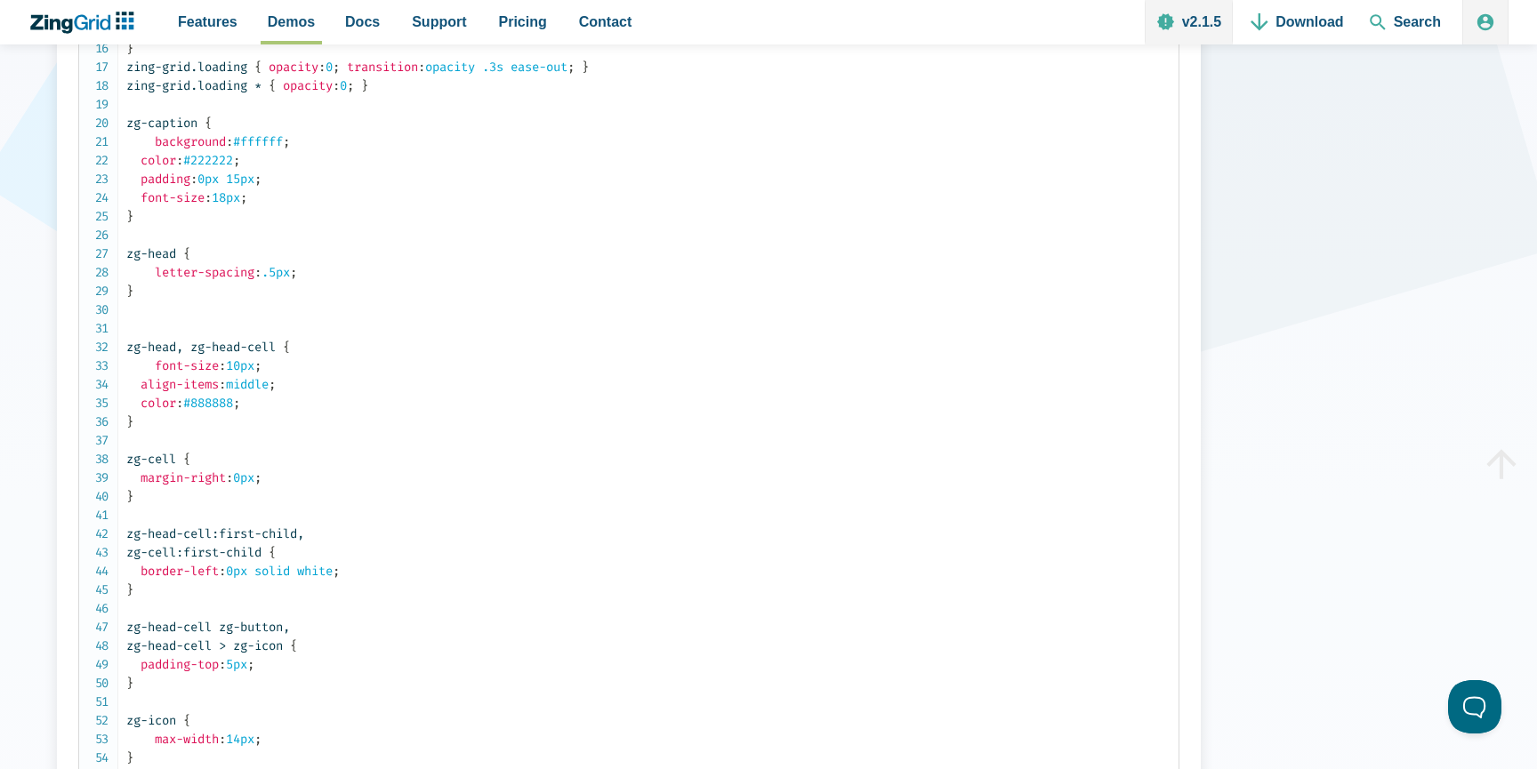
scroll to position [226, 0]
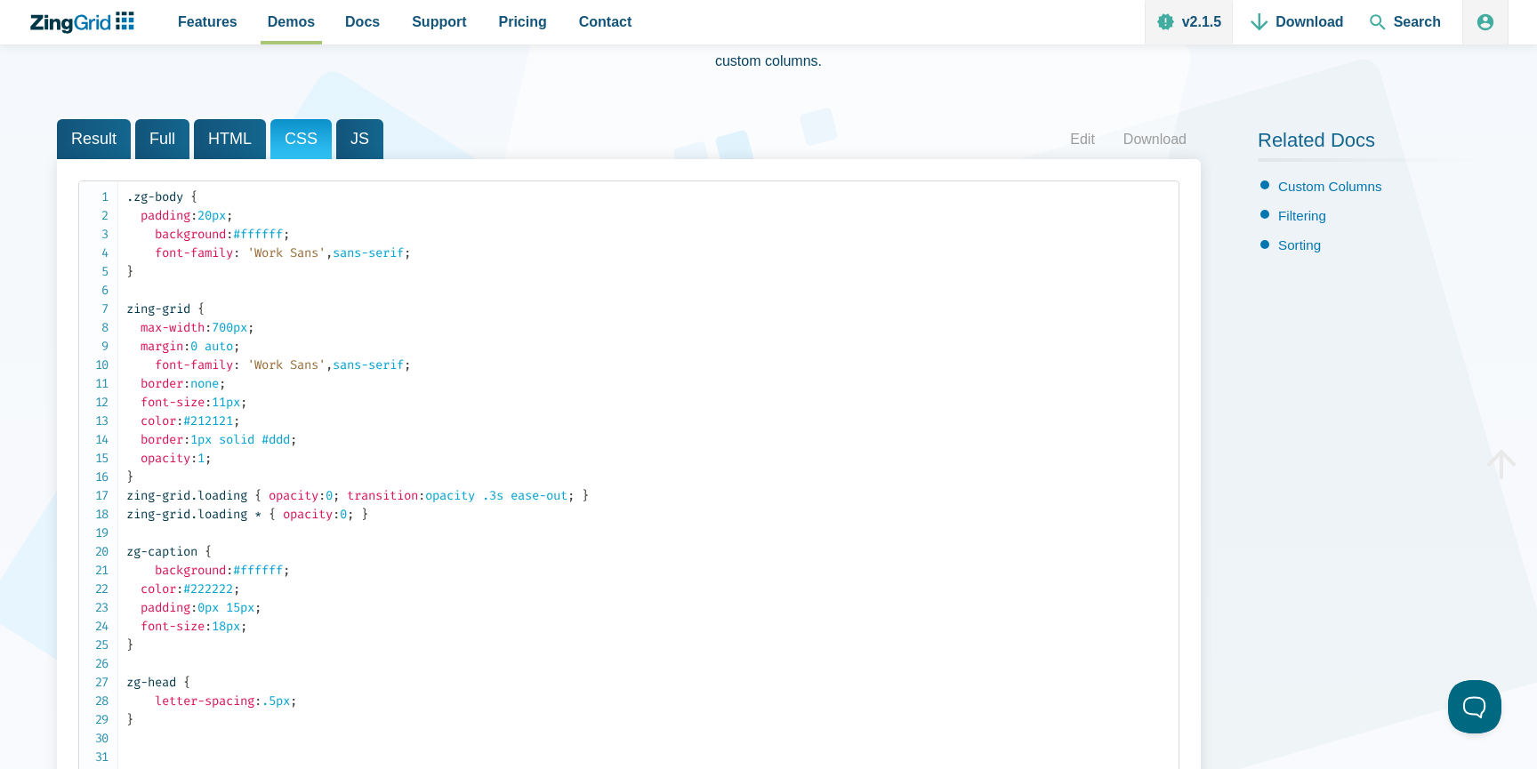
click at [340, 135] on span "JS" at bounding box center [359, 139] width 47 height 40
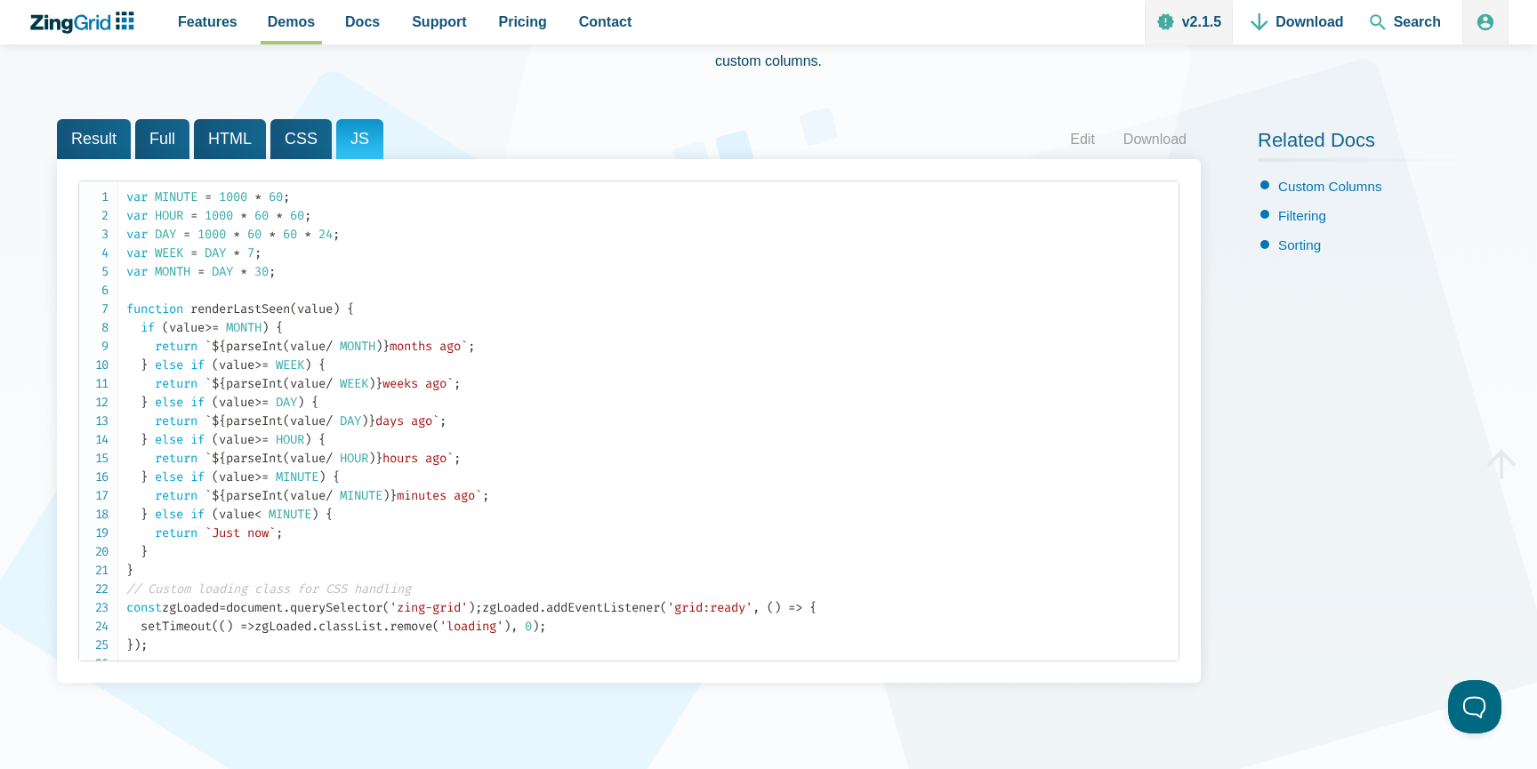
click at [237, 146] on span "HTML" at bounding box center [230, 139] width 72 height 40
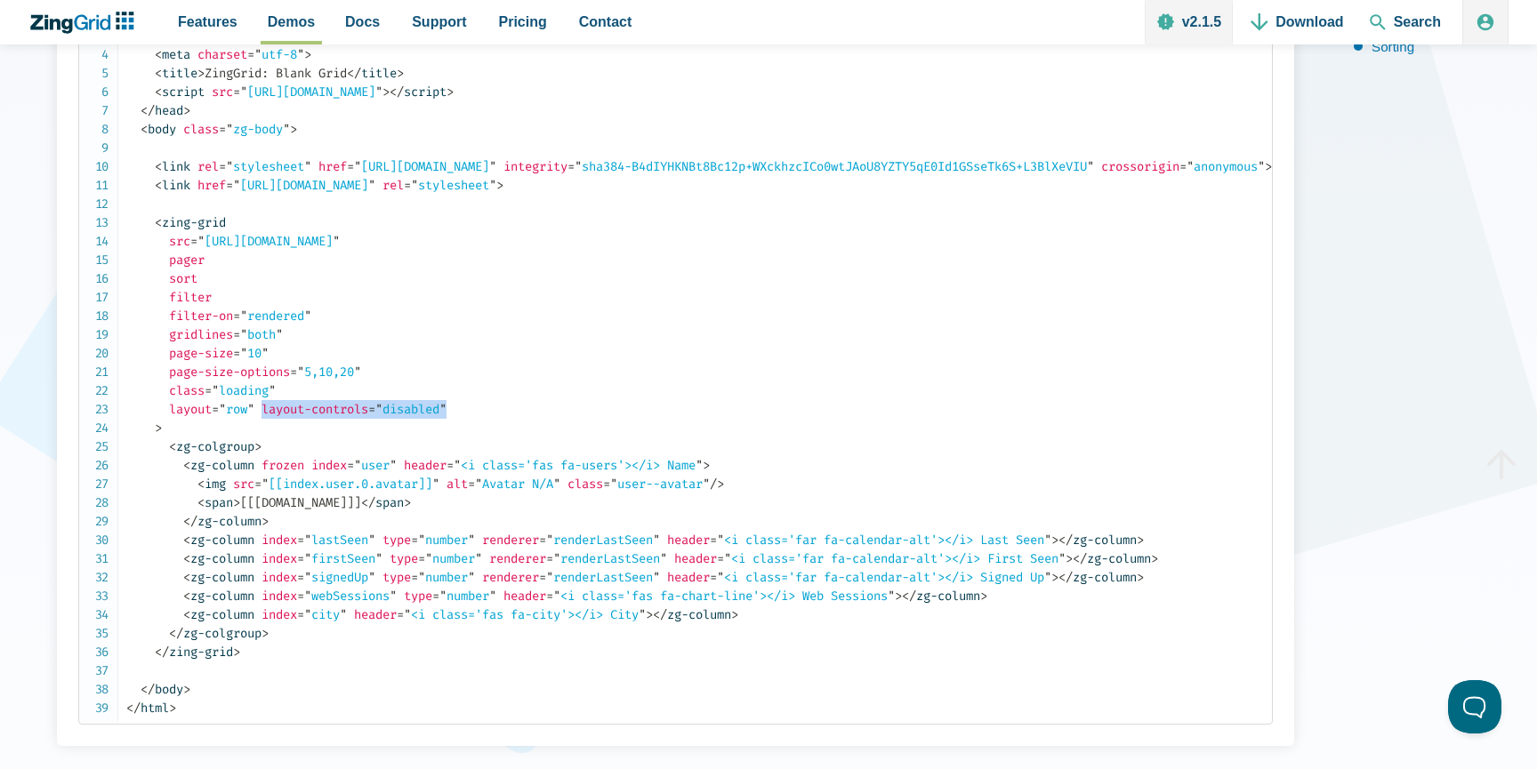
scroll to position [428, 0]
click at [467, 398] on code "<!DOCTYPE html> < html class = " zg-html " > < head > < meta charset = " utf-8 …" at bounding box center [699, 350] width 1146 height 728
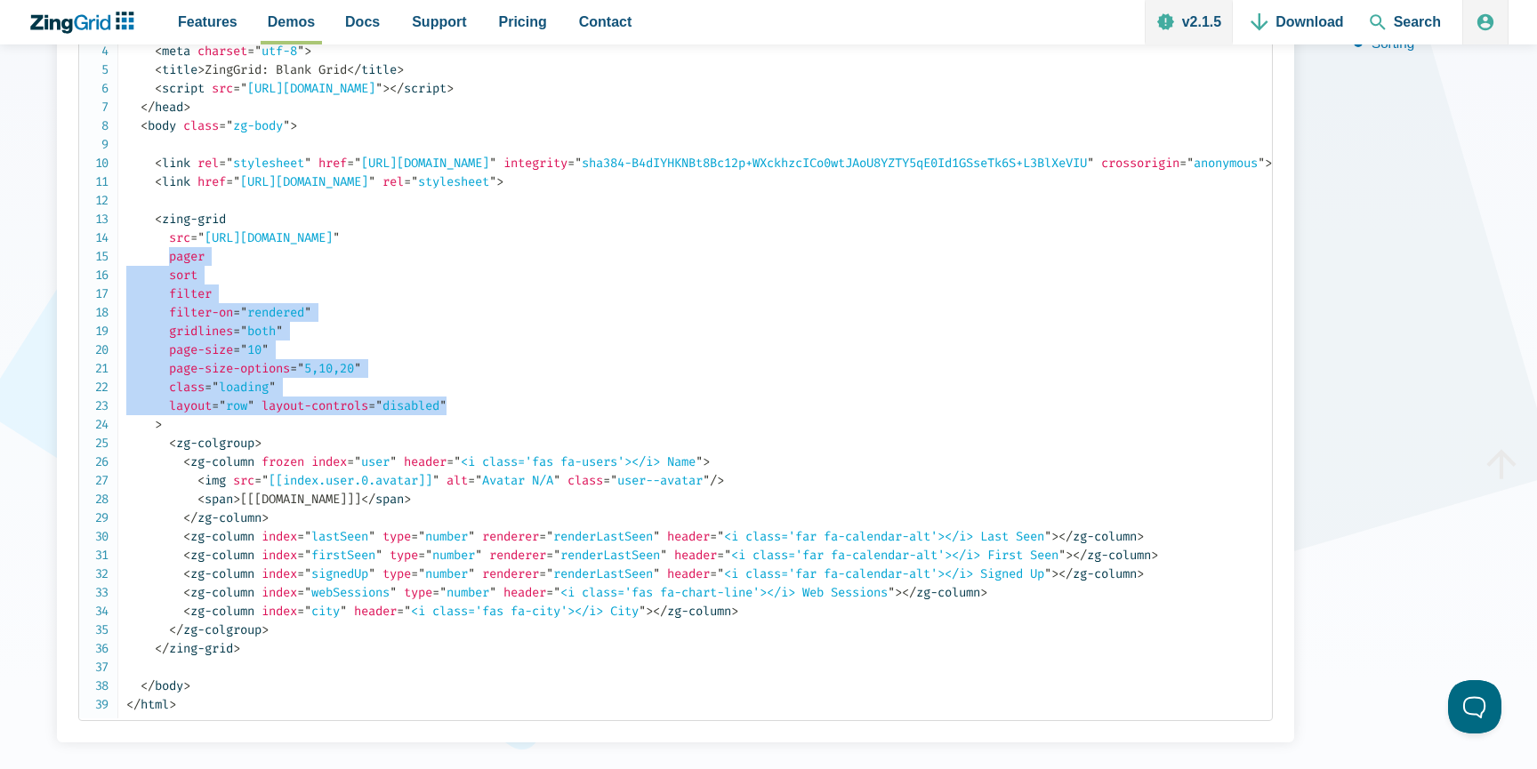
drag, startPoint x: 481, startPoint y: 405, endPoint x: 170, endPoint y: 260, distance: 343.4
click at [170, 260] on code "<!DOCTYPE html> < html class = " zg-html " > < head > < meta charset = " utf-8 …" at bounding box center [699, 350] width 1146 height 728
copy span "pager sort filter filter-on = " rendered " gridlines = " both " page-size = " 1…"
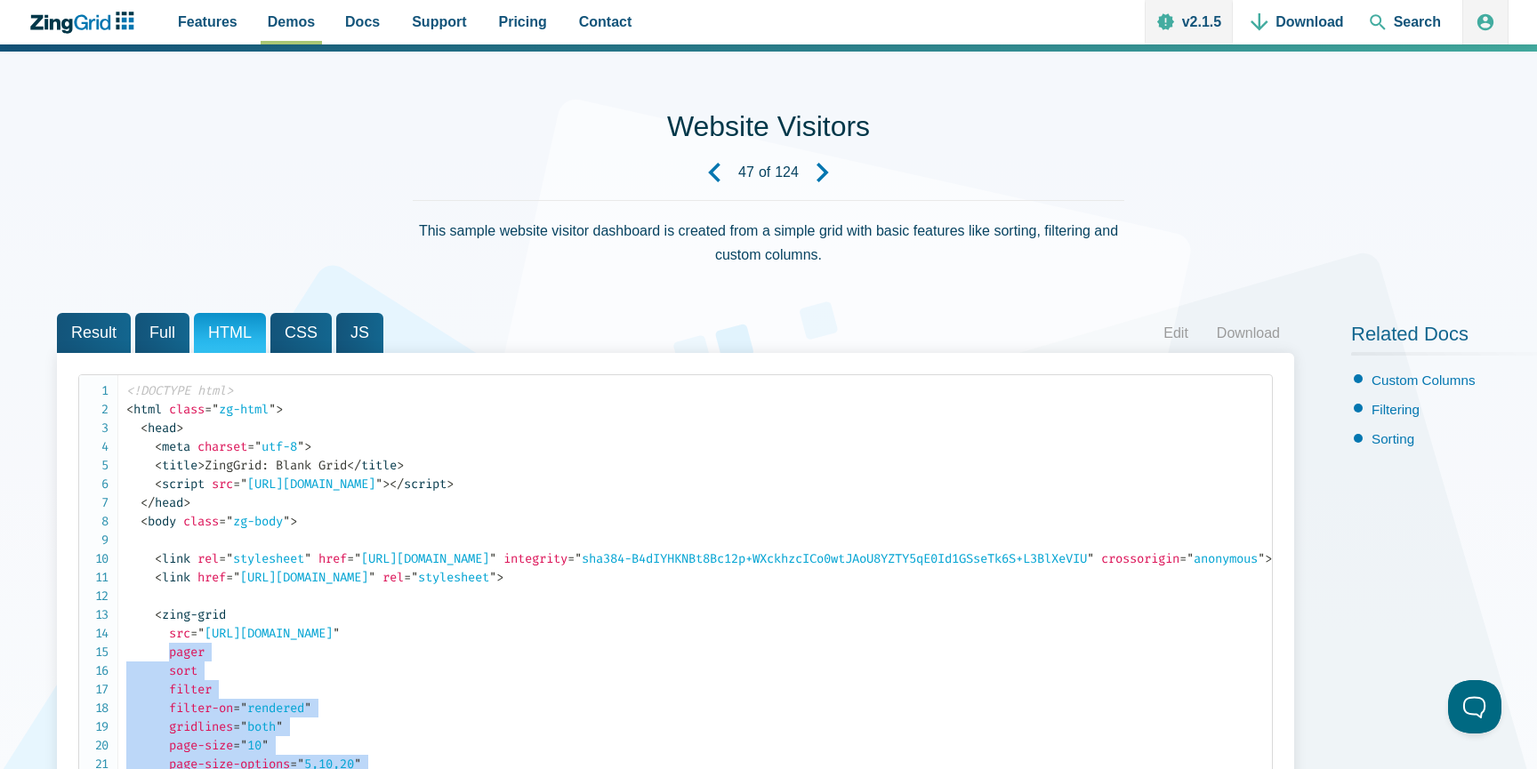
scroll to position [45, 0]
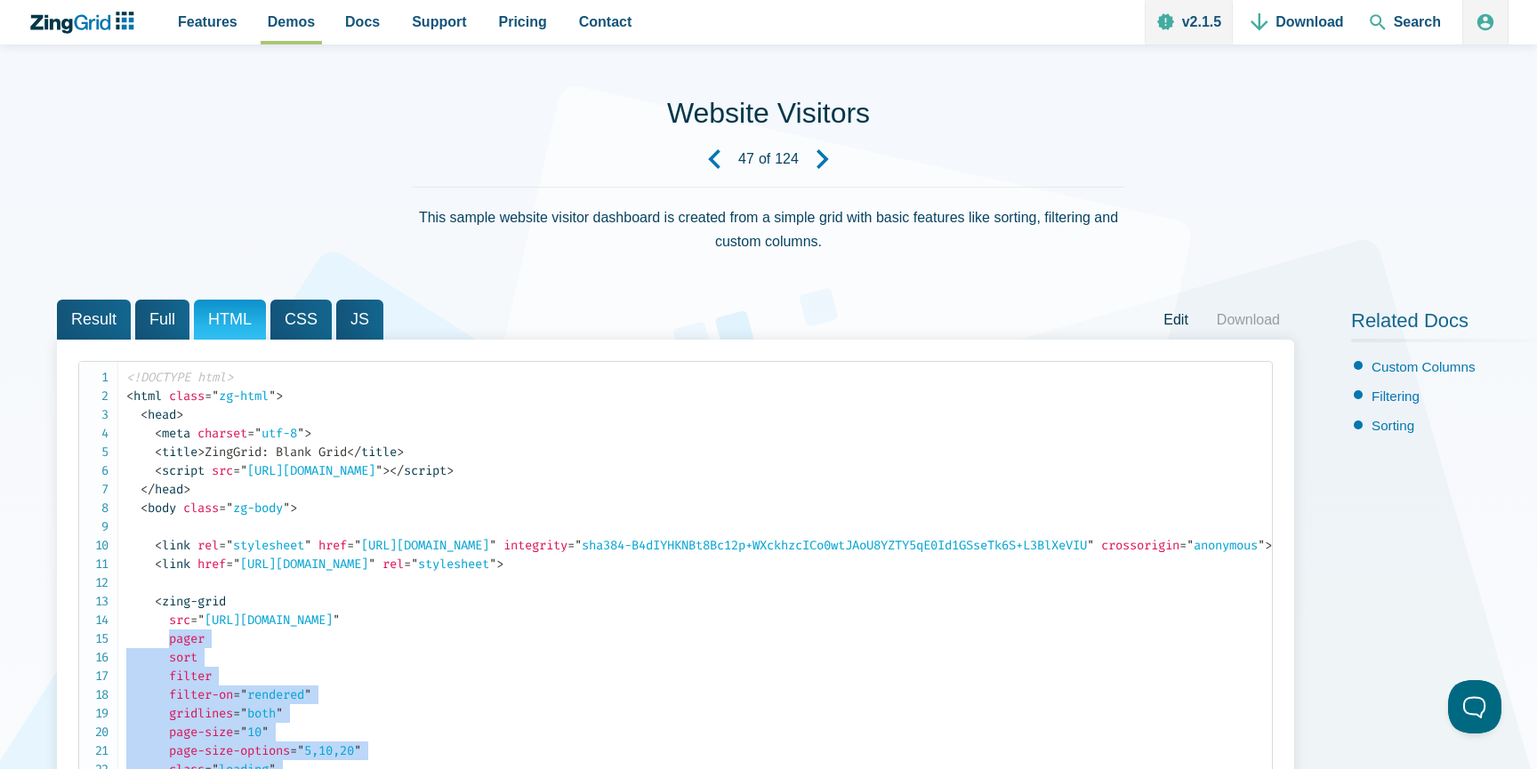
click at [1202, 314] on link "Edit" at bounding box center [1175, 320] width 53 height 27
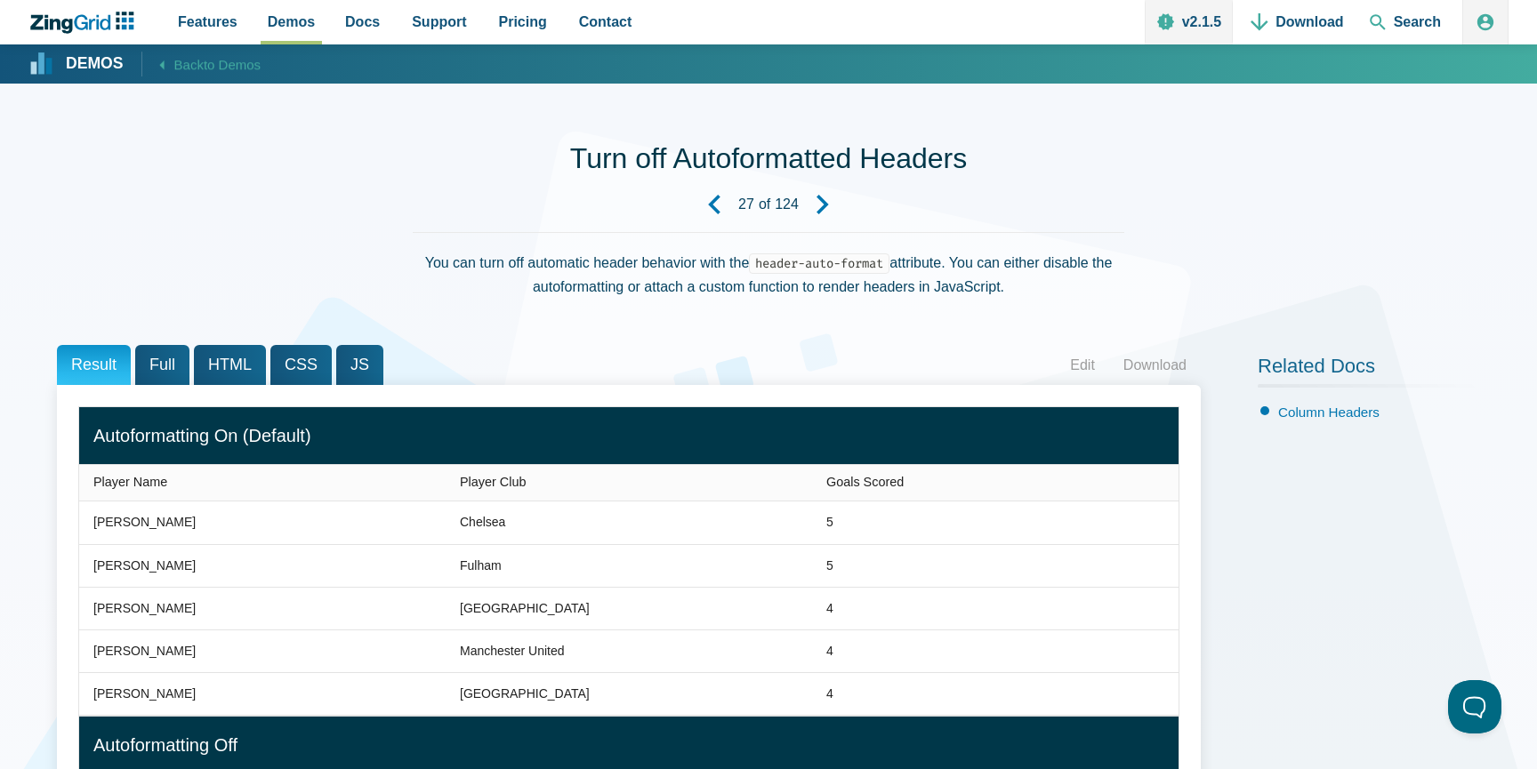
click at [702, 198] on link "Previous Demo" at bounding box center [714, 205] width 48 height 48
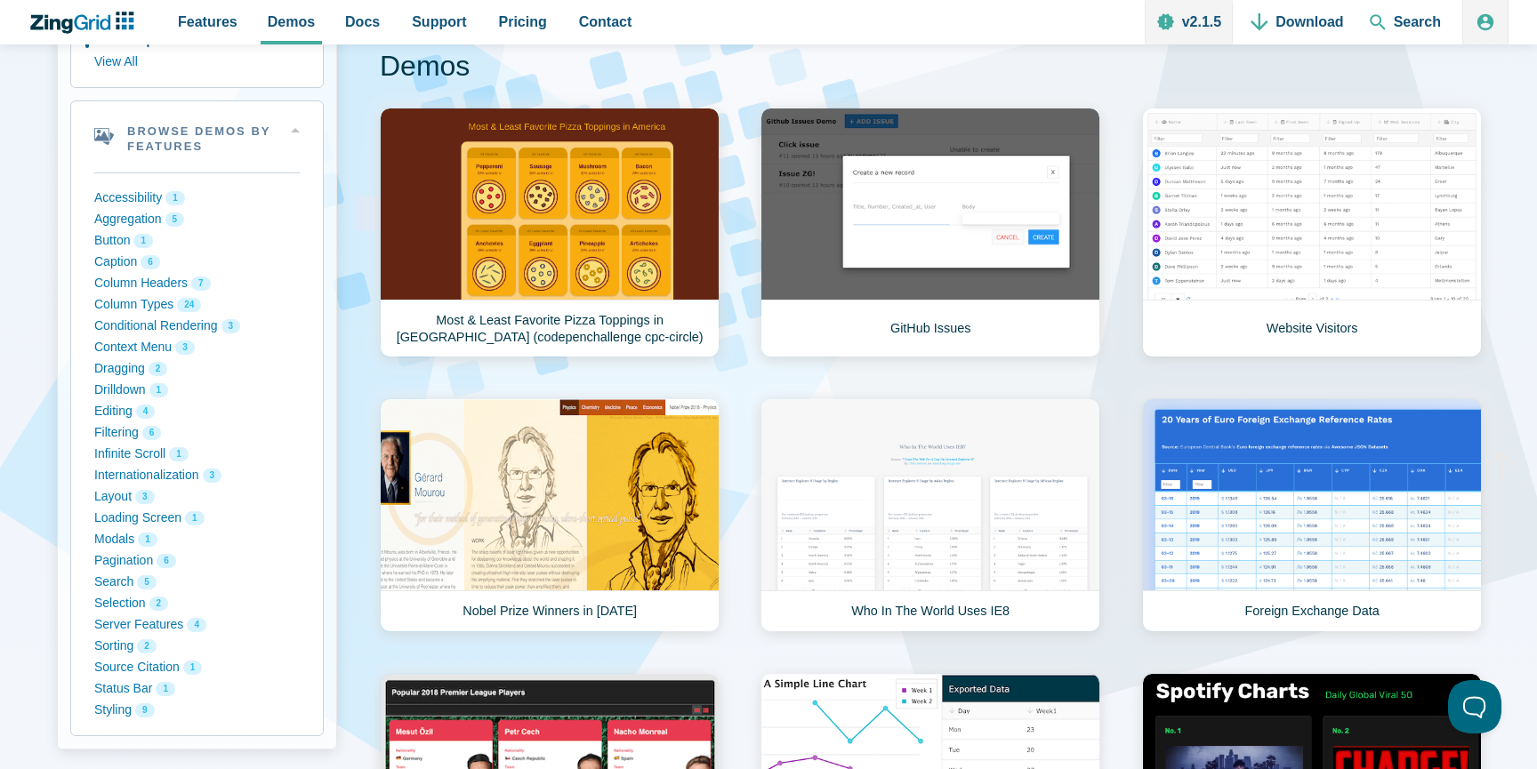
scroll to position [197, 0]
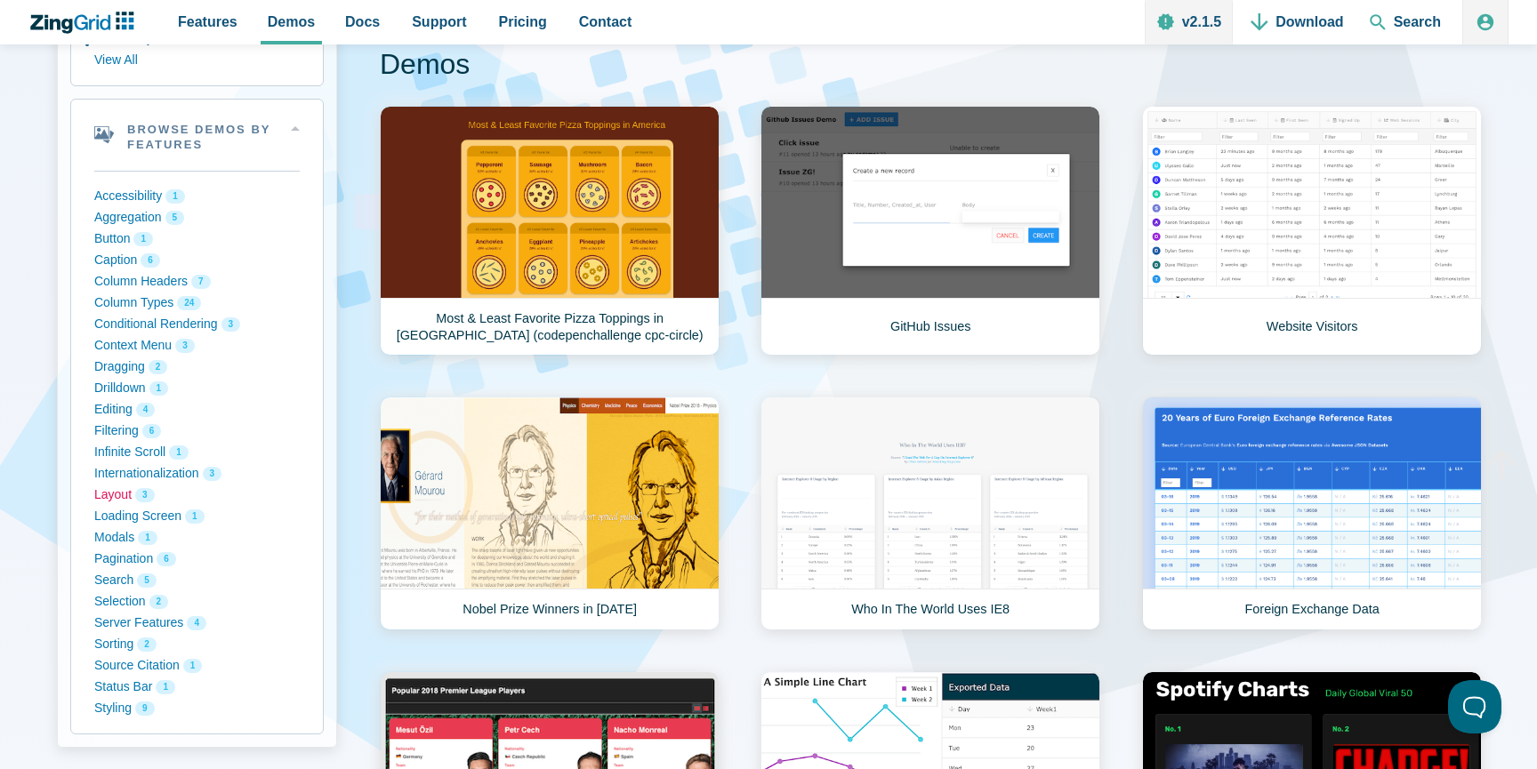
click at [109, 496] on button "Layout 3" at bounding box center [196, 495] width 205 height 21
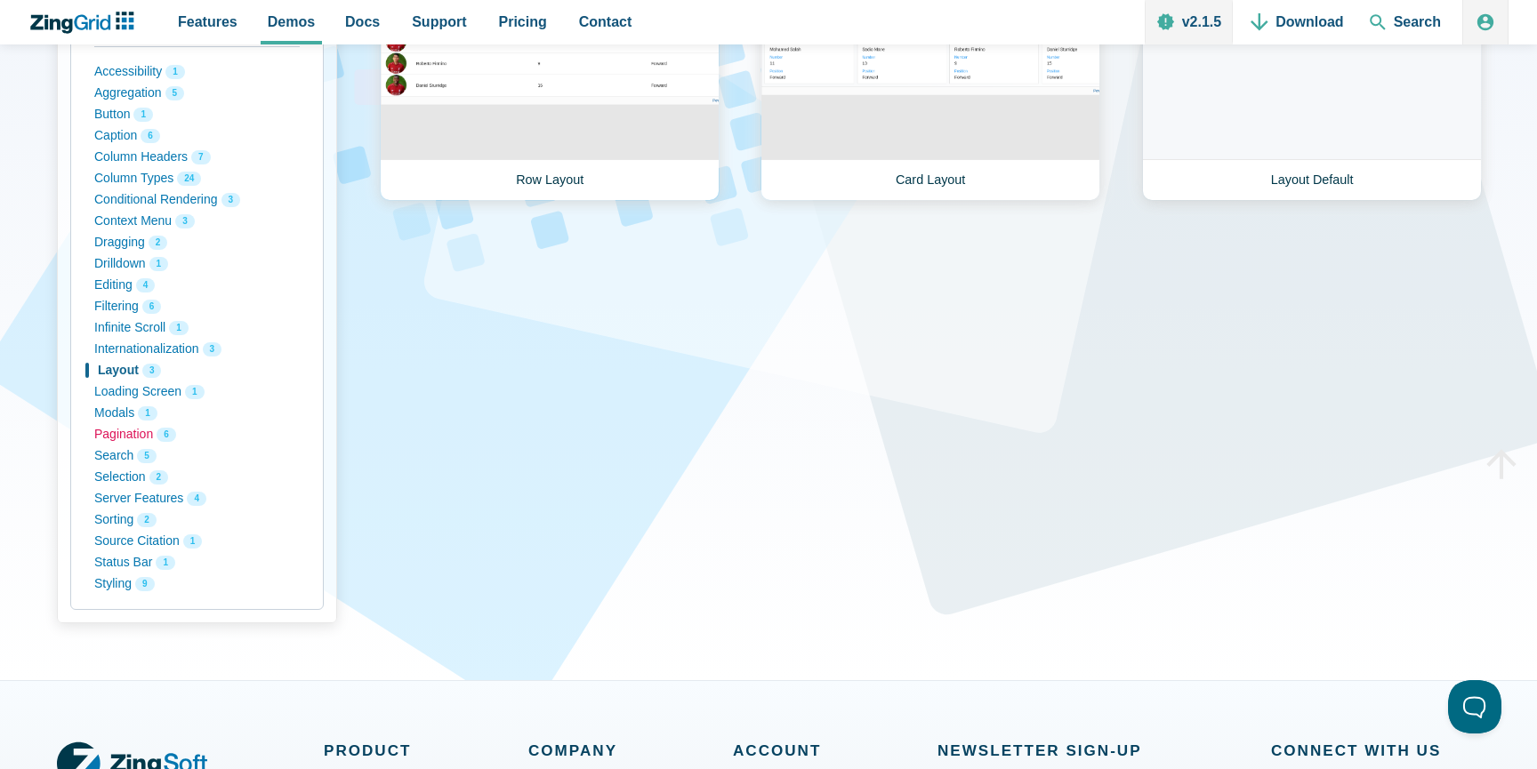
scroll to position [334, 0]
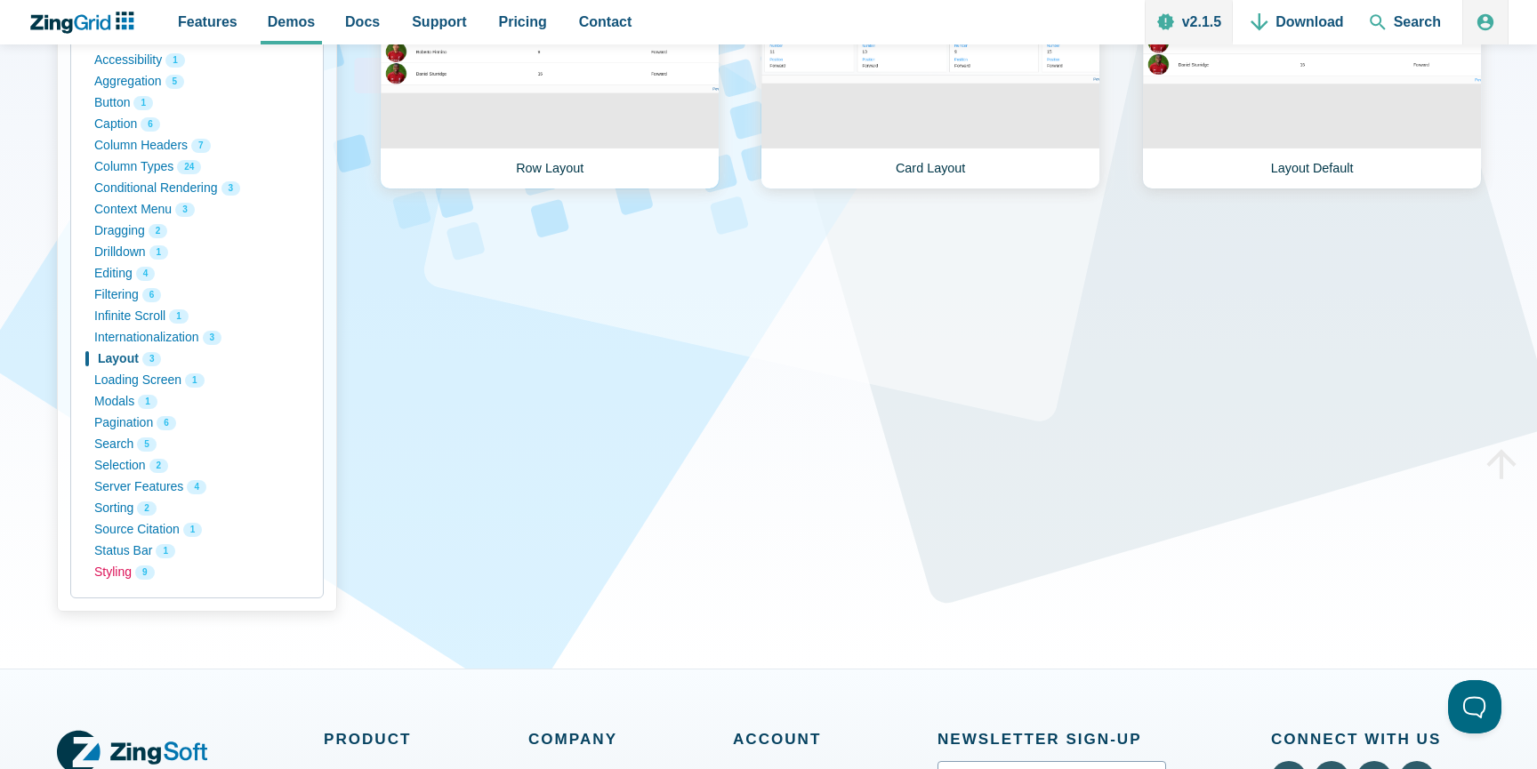
click at [123, 570] on button "Styling 9" at bounding box center [196, 572] width 205 height 21
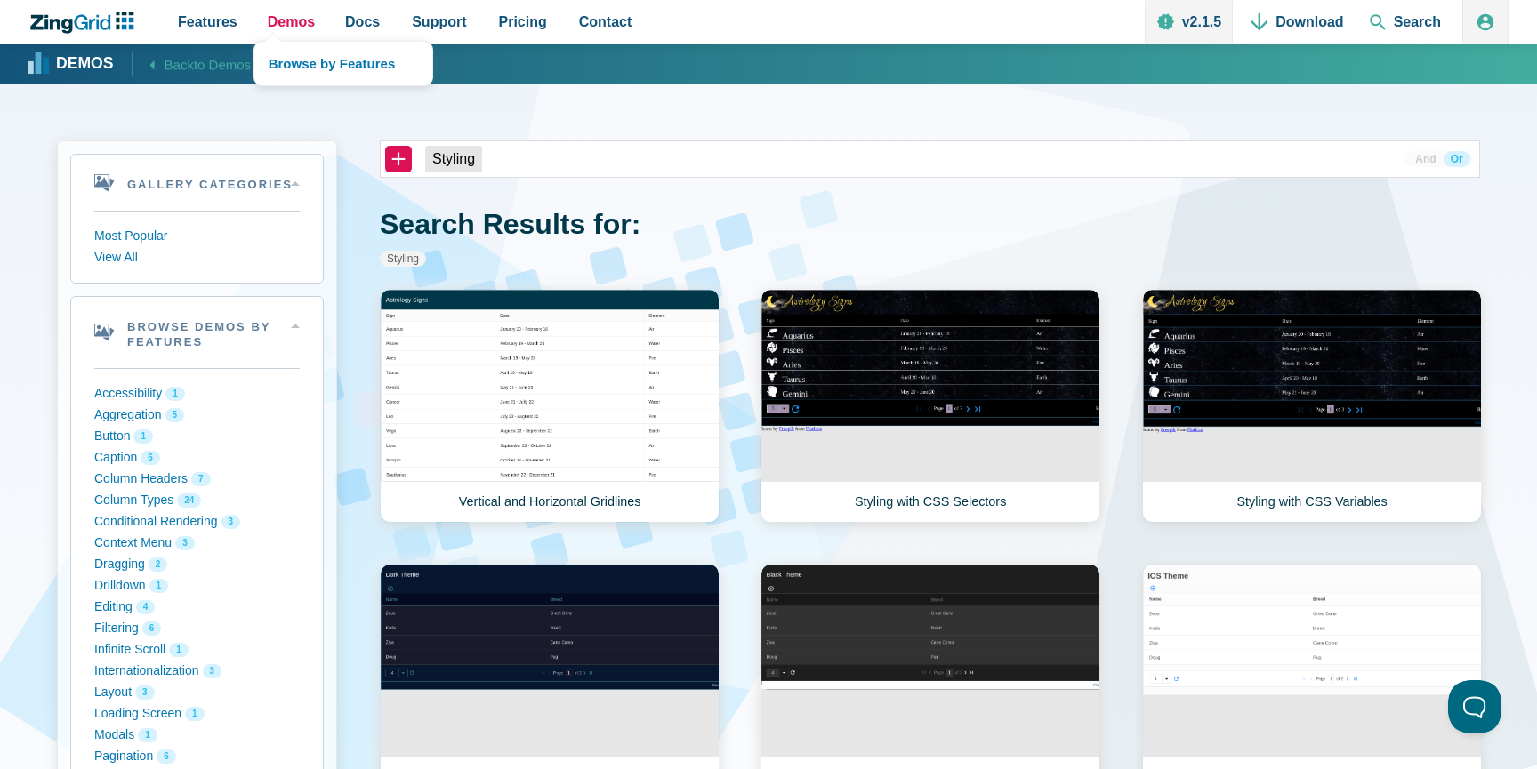
click at [291, 24] on span "Demos" at bounding box center [291, 22] width 47 height 24
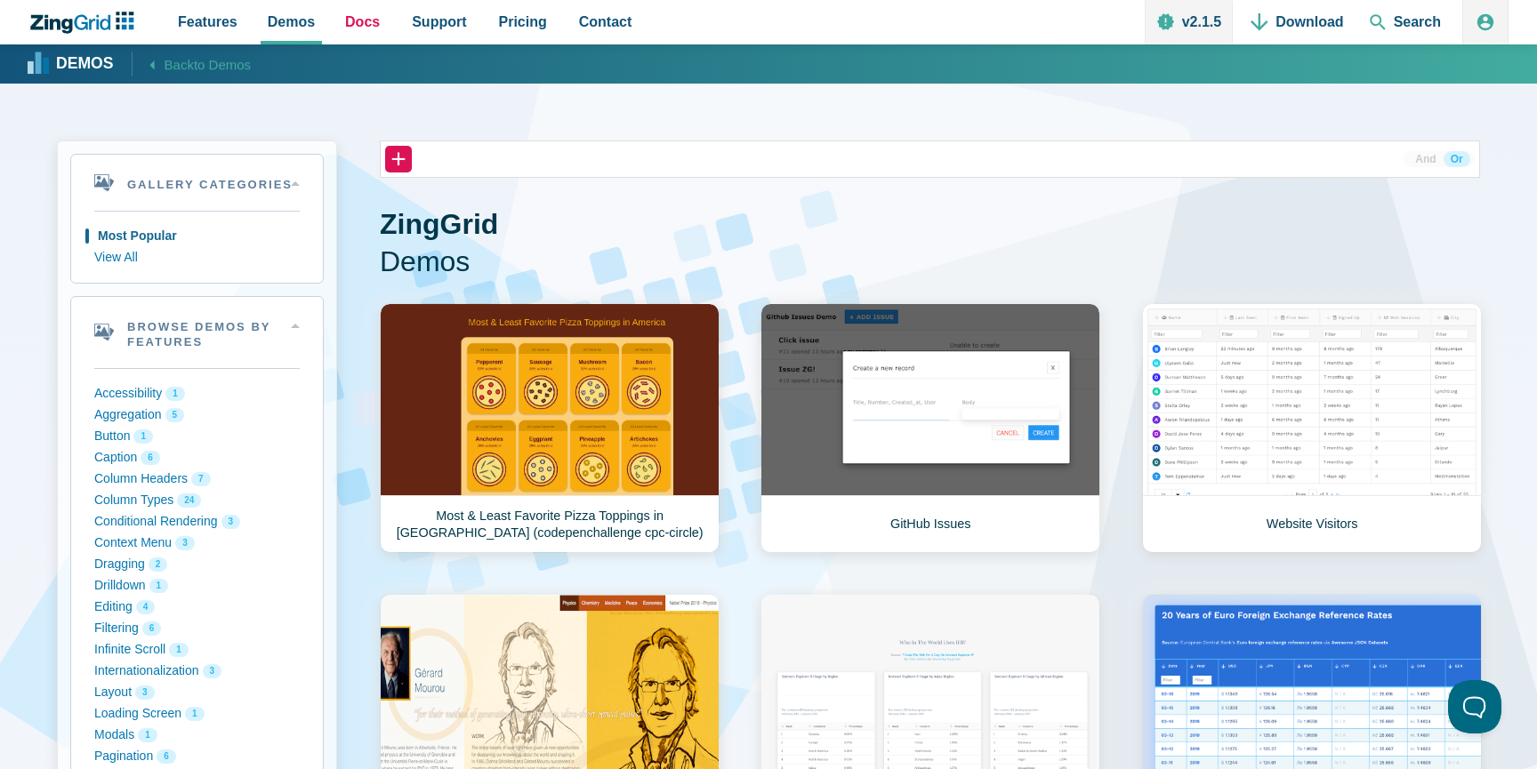
click at [359, 22] on span "Docs" at bounding box center [362, 22] width 35 height 24
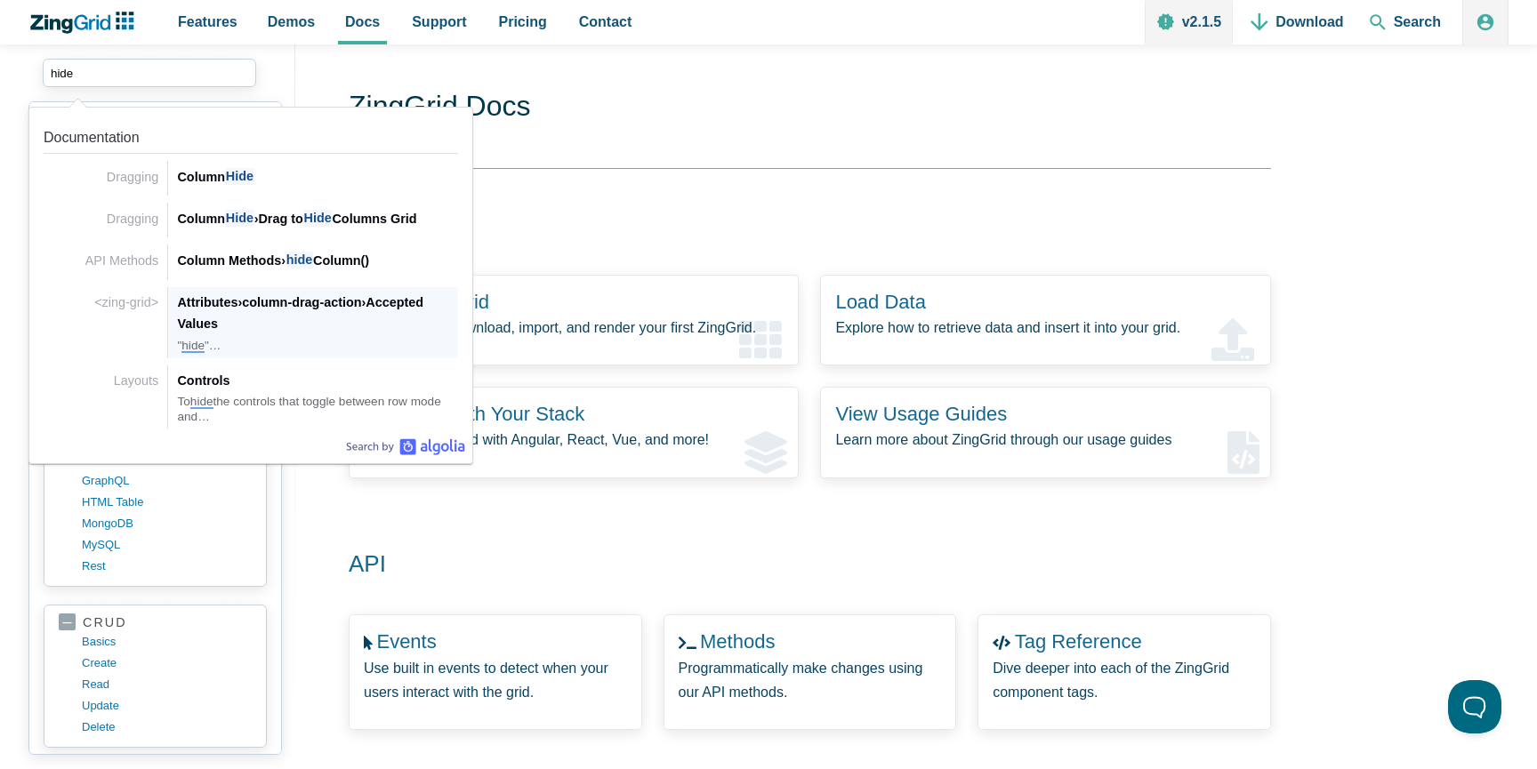
scroll to position [73, 0]
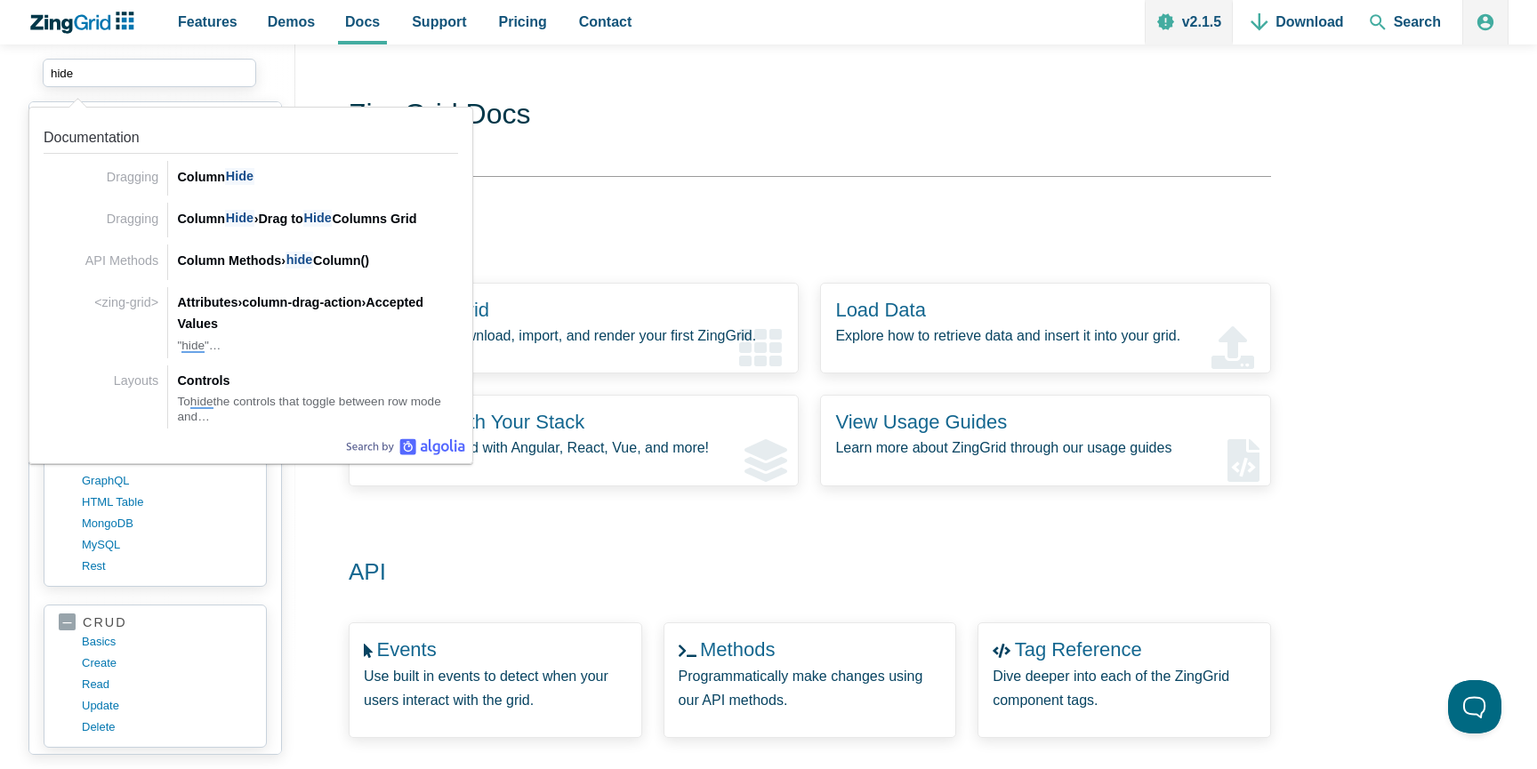
drag, startPoint x: 171, startPoint y: 76, endPoint x: 46, endPoint y: 74, distance: 124.5
click at [46, 74] on input "hide" at bounding box center [149, 73] width 213 height 28
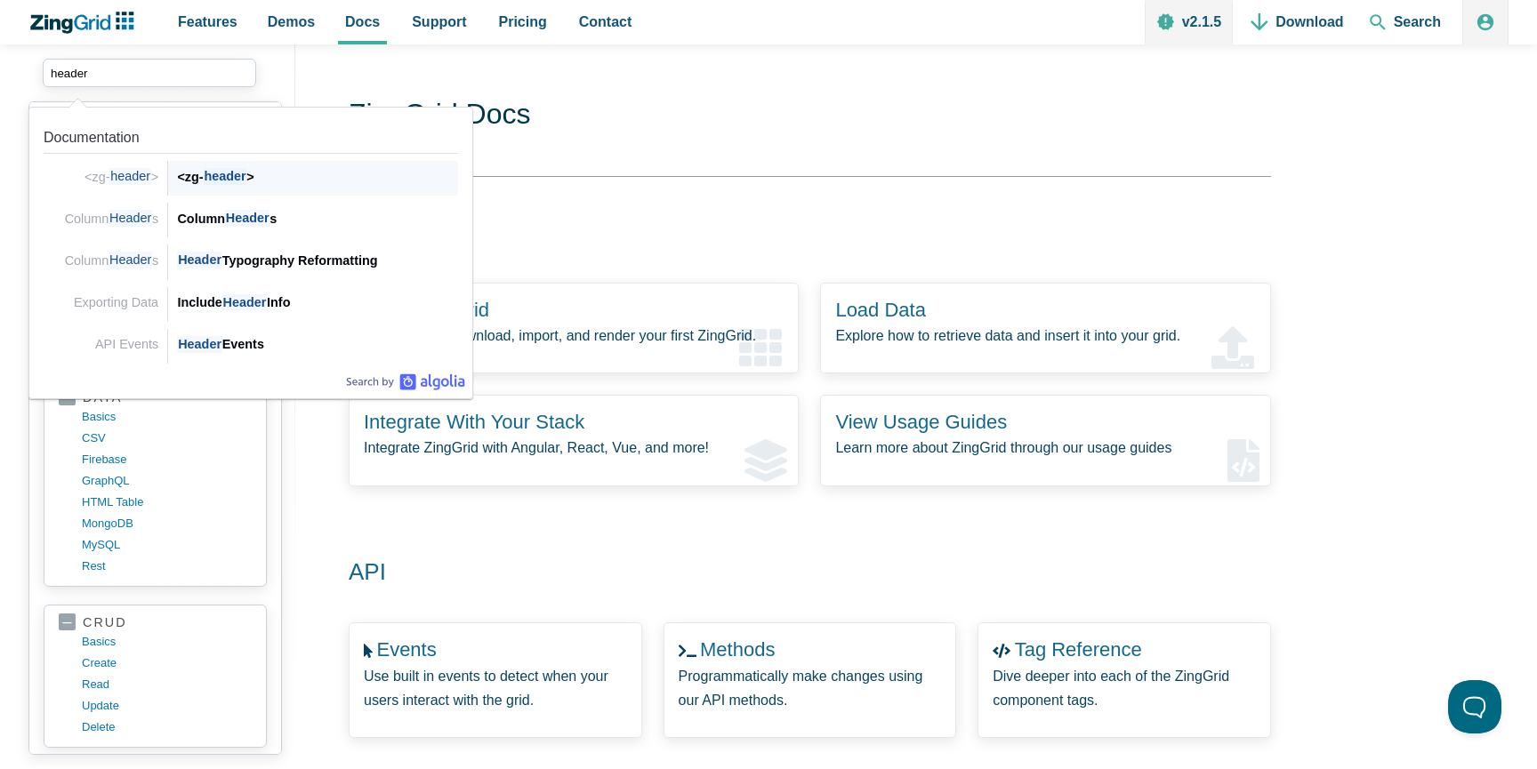
click at [215, 181] on span "header" at bounding box center [226, 176] width 44 height 17
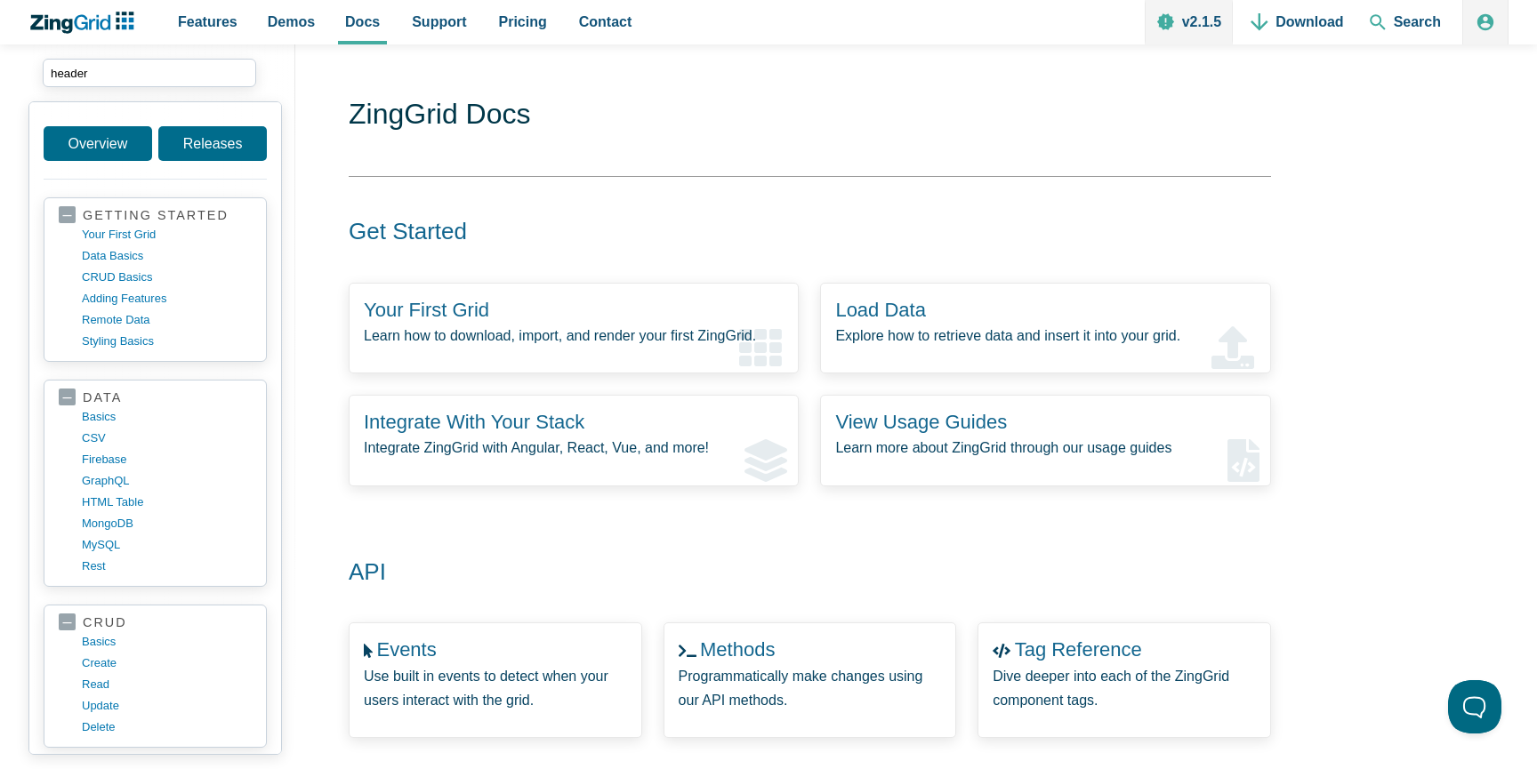
type input "header"
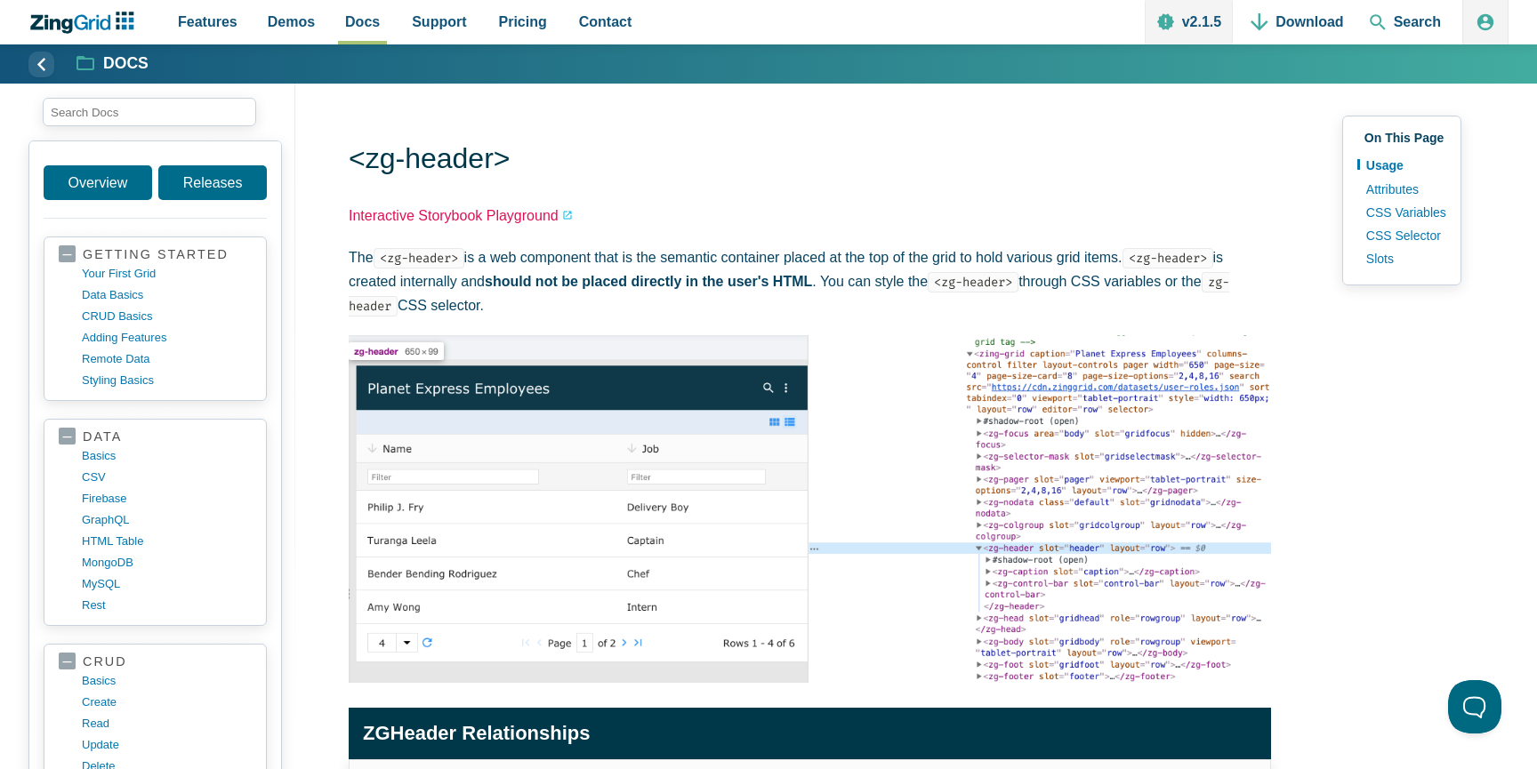
click at [484, 212] on link "Interactive Storybook Playground" at bounding box center [461, 216] width 224 height 24
